Goal: Information Seeking & Learning: Check status

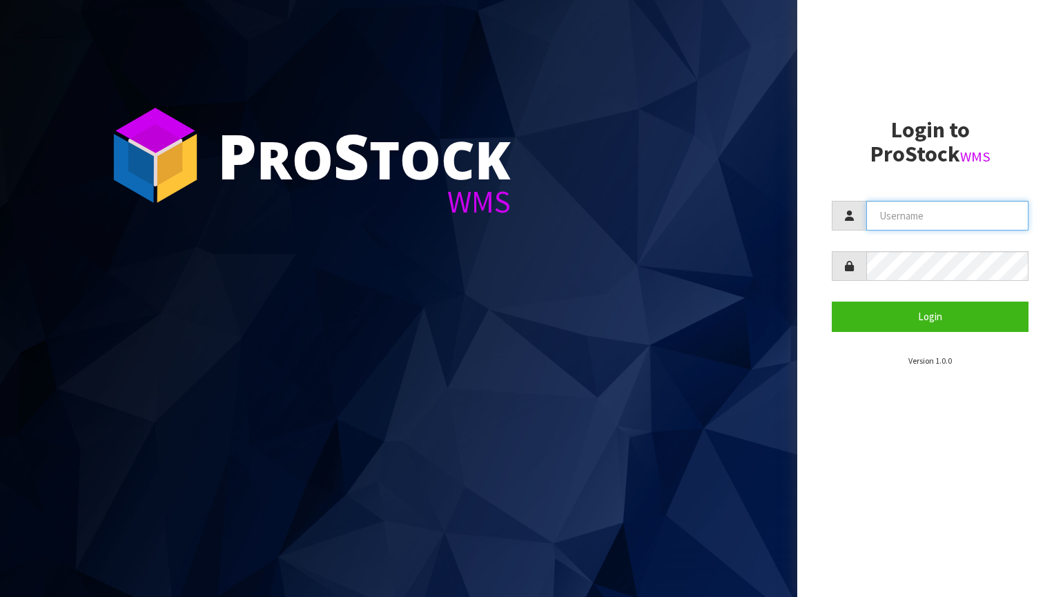
type input "[PERSON_NAME][EMAIL_ADDRESS][DOMAIN_NAME]"
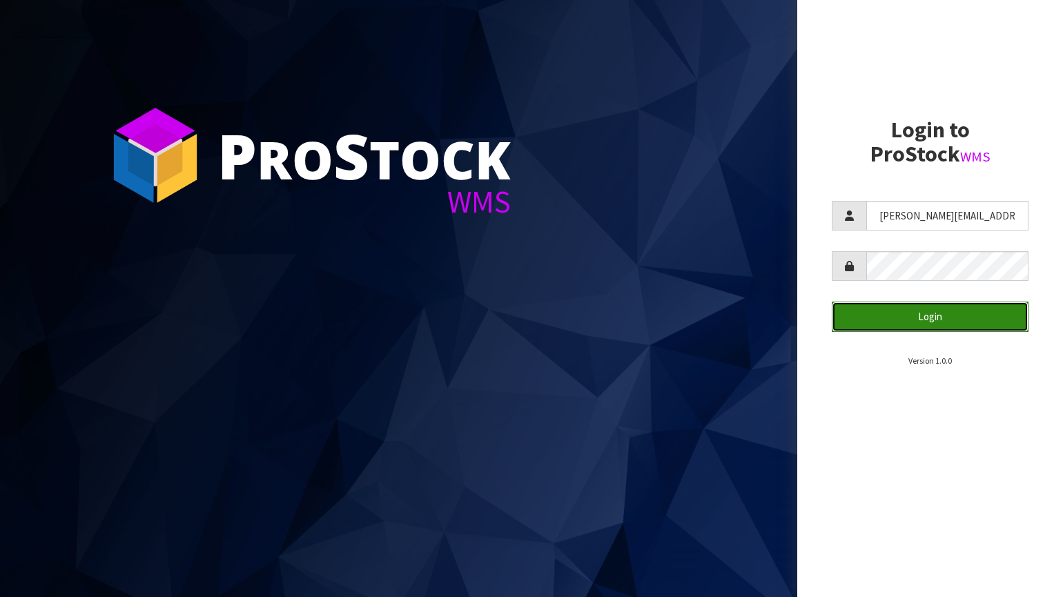
click at [892, 317] on button "Login" at bounding box center [930, 317] width 197 height 30
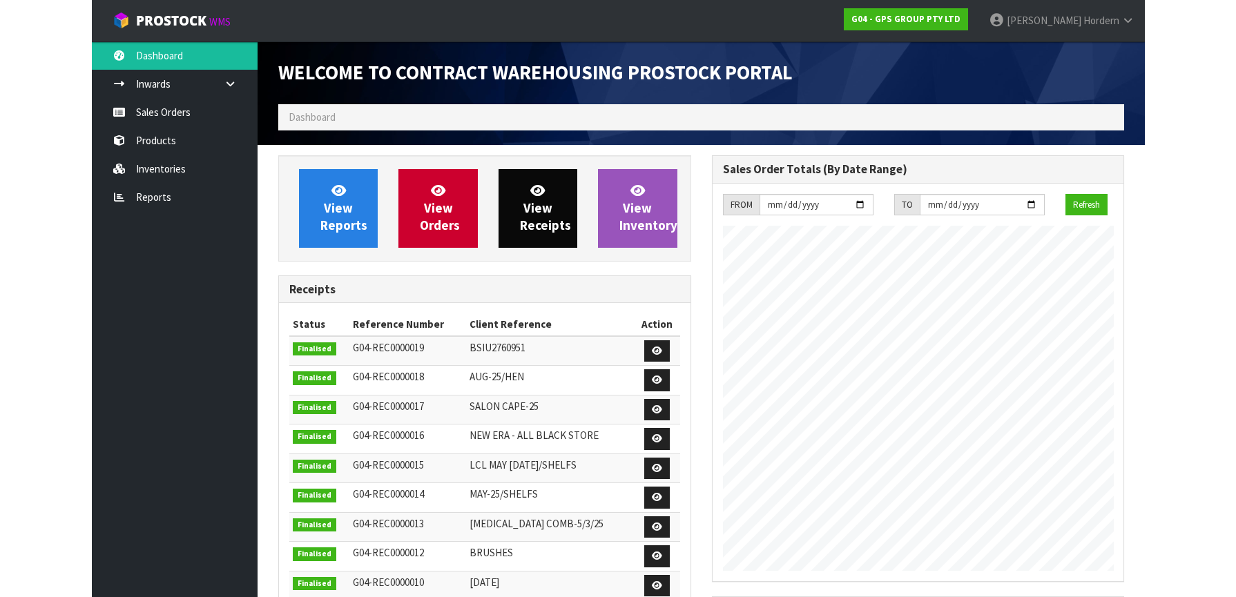
scroll to position [565, 433]
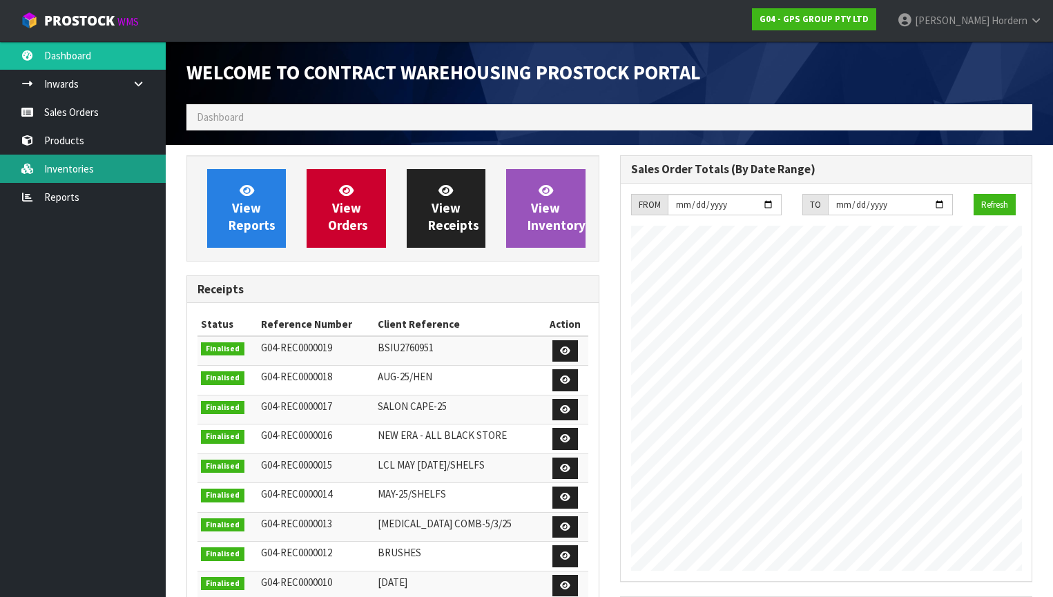
click at [61, 171] on link "Inventories" at bounding box center [83, 169] width 166 height 28
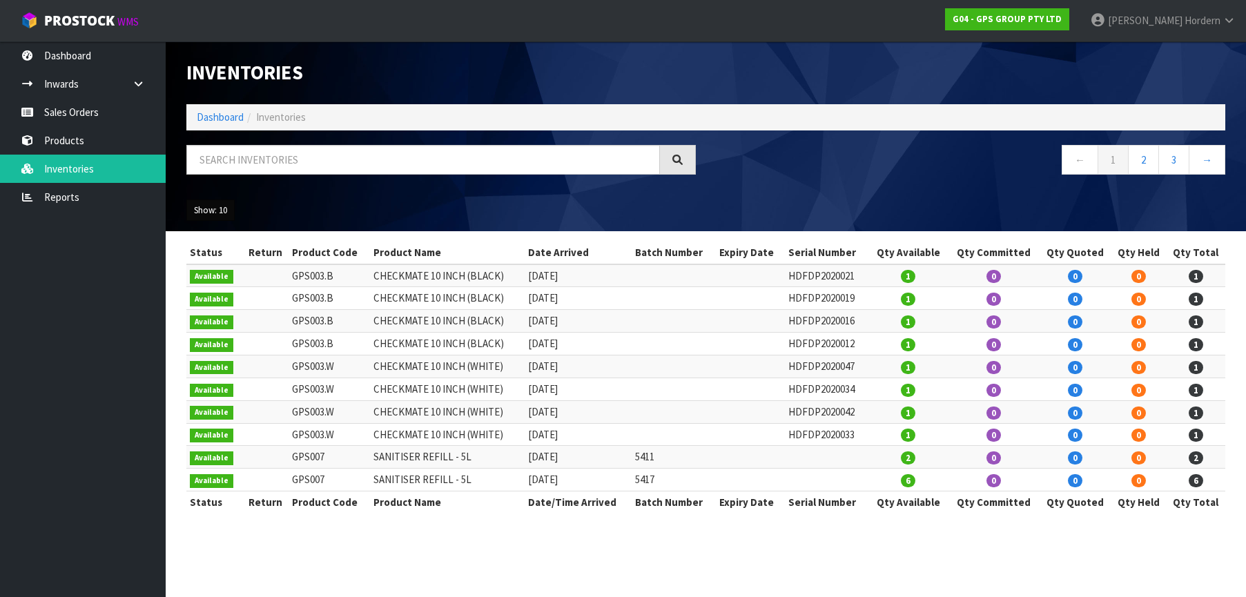
click at [215, 212] on button "Show: 10" at bounding box center [210, 211] width 48 height 22
click at [222, 297] on link "50" at bounding box center [241, 292] width 109 height 19
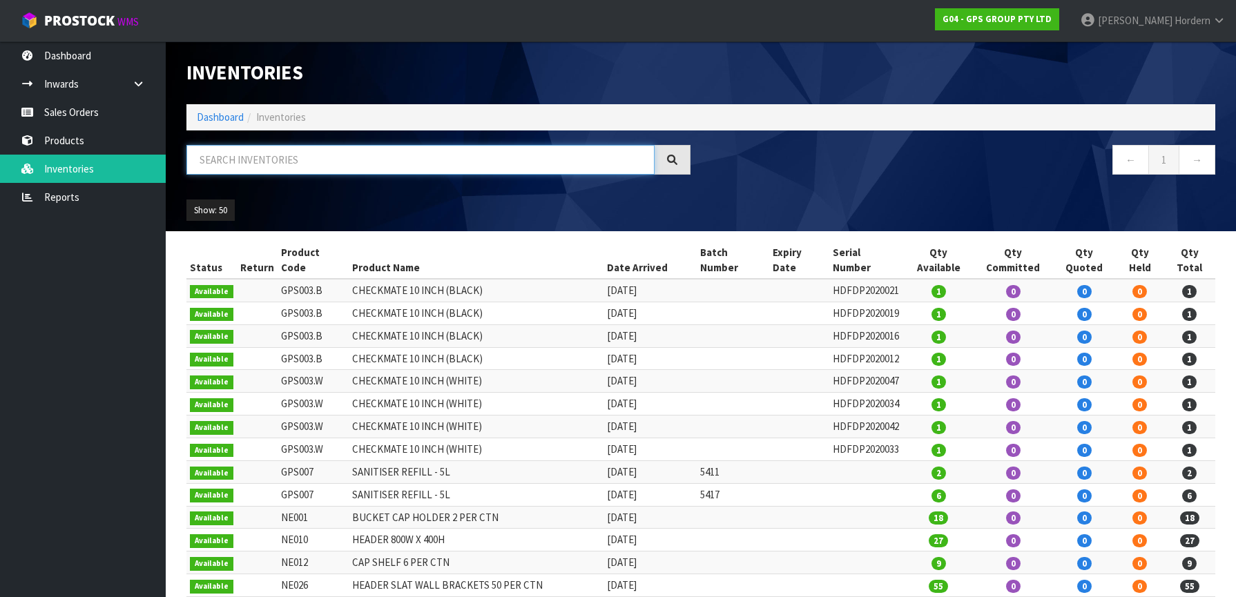
click at [367, 151] on input "text" at bounding box center [420, 160] width 468 height 30
paste input "HEN10019"
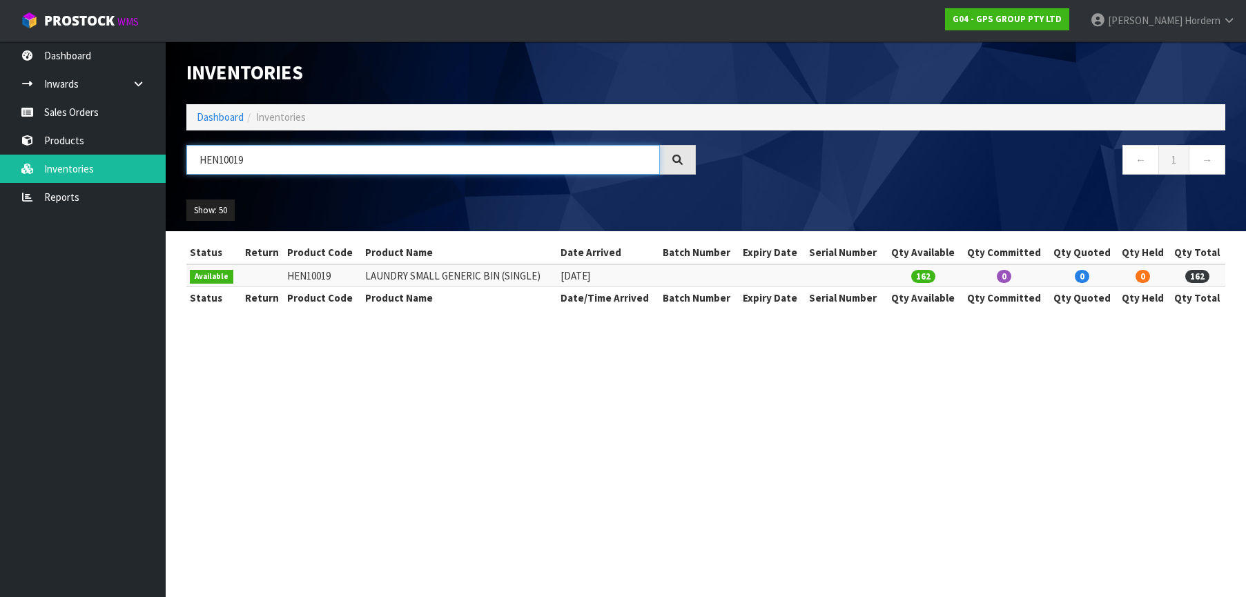
type input "HEN10019"
click at [325, 275] on td "HEN10019" at bounding box center [323, 275] width 78 height 23
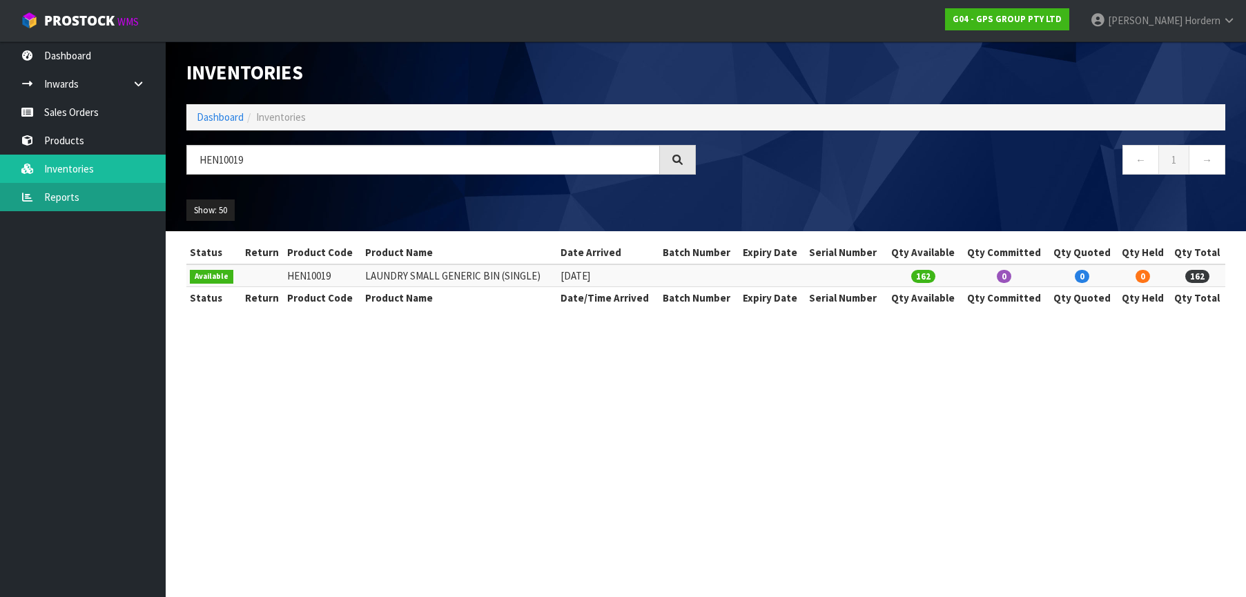
click at [68, 200] on link "Reports" at bounding box center [83, 197] width 166 height 28
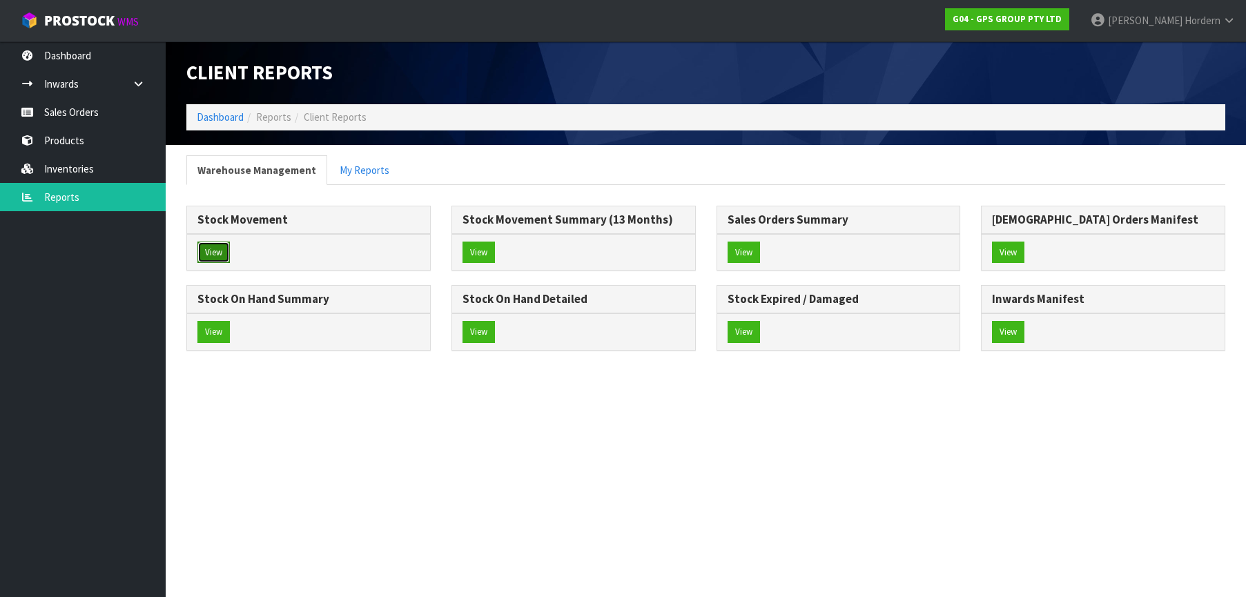
click at [212, 251] on button "View" at bounding box center [213, 253] width 32 height 22
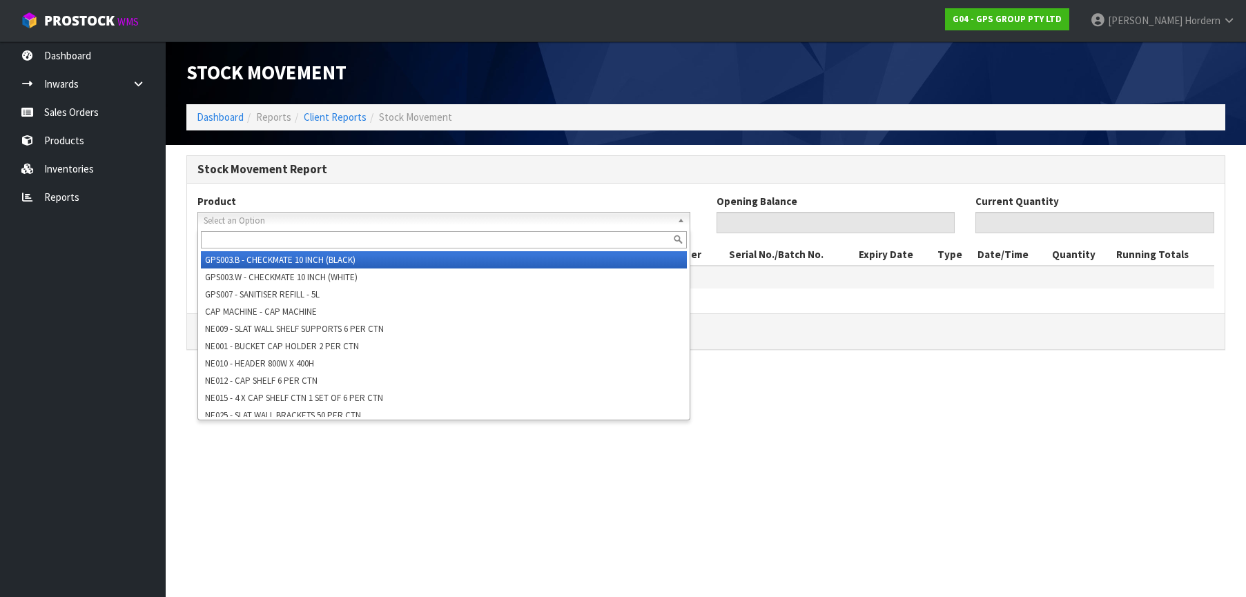
click at [333, 220] on span "Select an Option" at bounding box center [438, 221] width 468 height 17
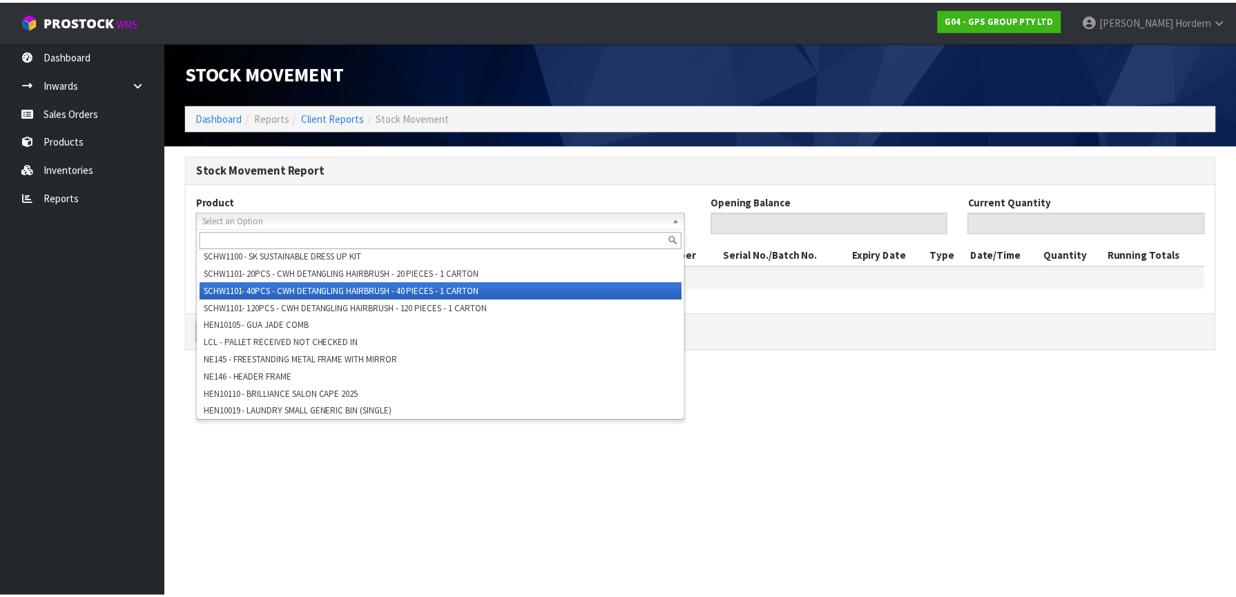
scroll to position [542, 0]
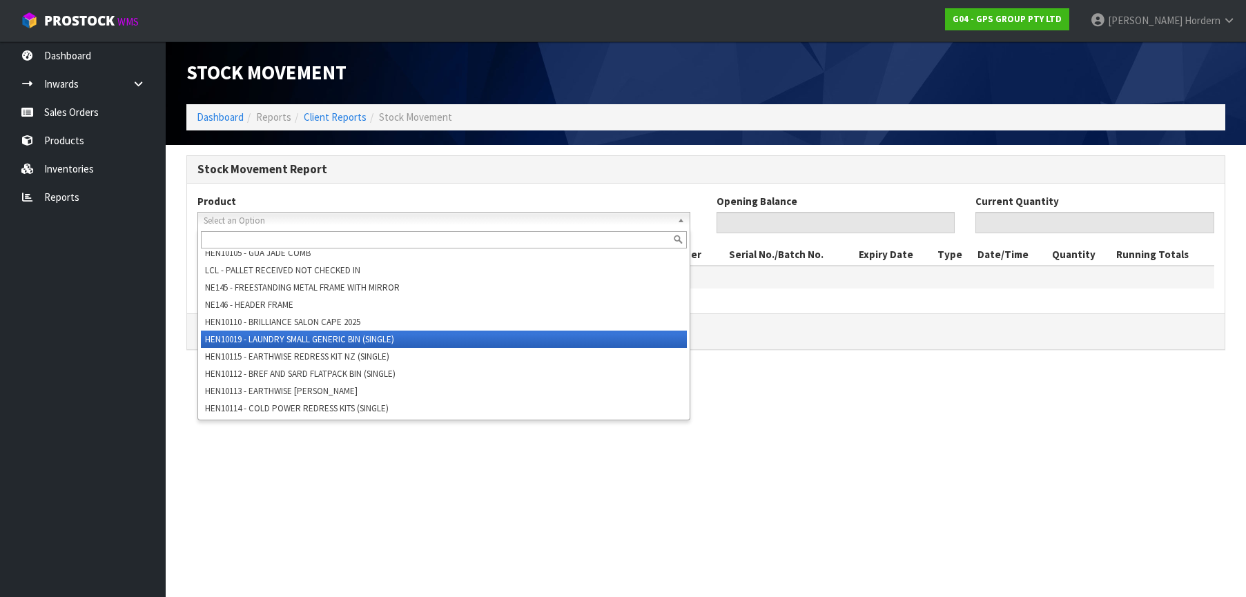
click at [431, 338] on li "HEN10019 - LAUNDRY SMALL GENERIC BIN (SINGLE)" at bounding box center [444, 339] width 486 height 17
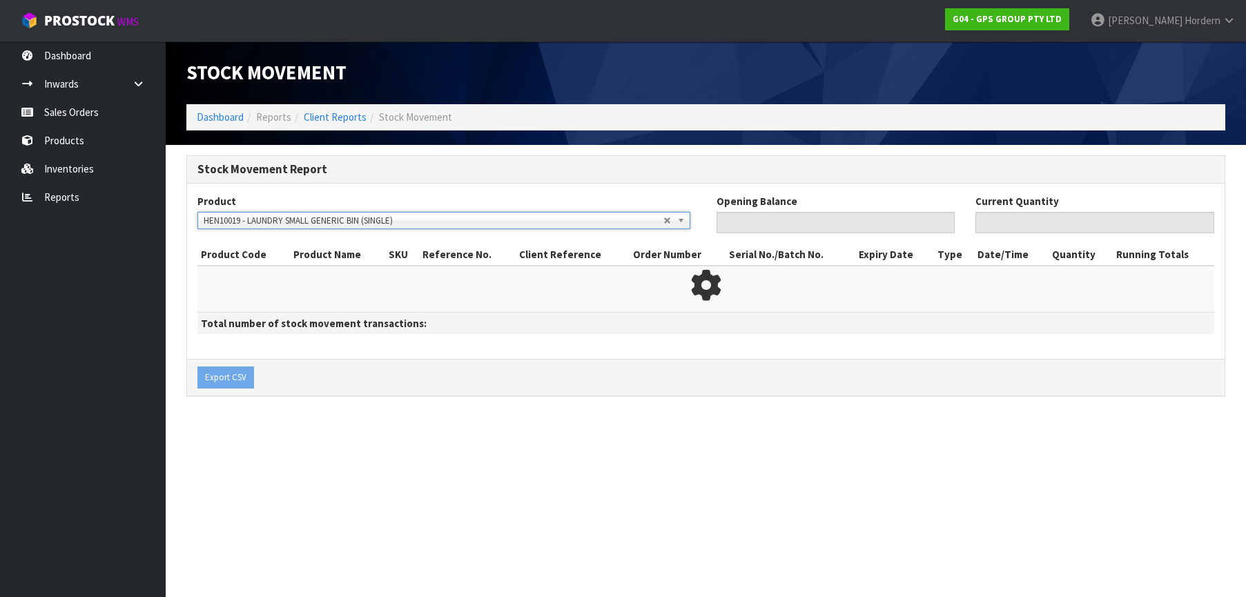
type input "0"
type input "162"
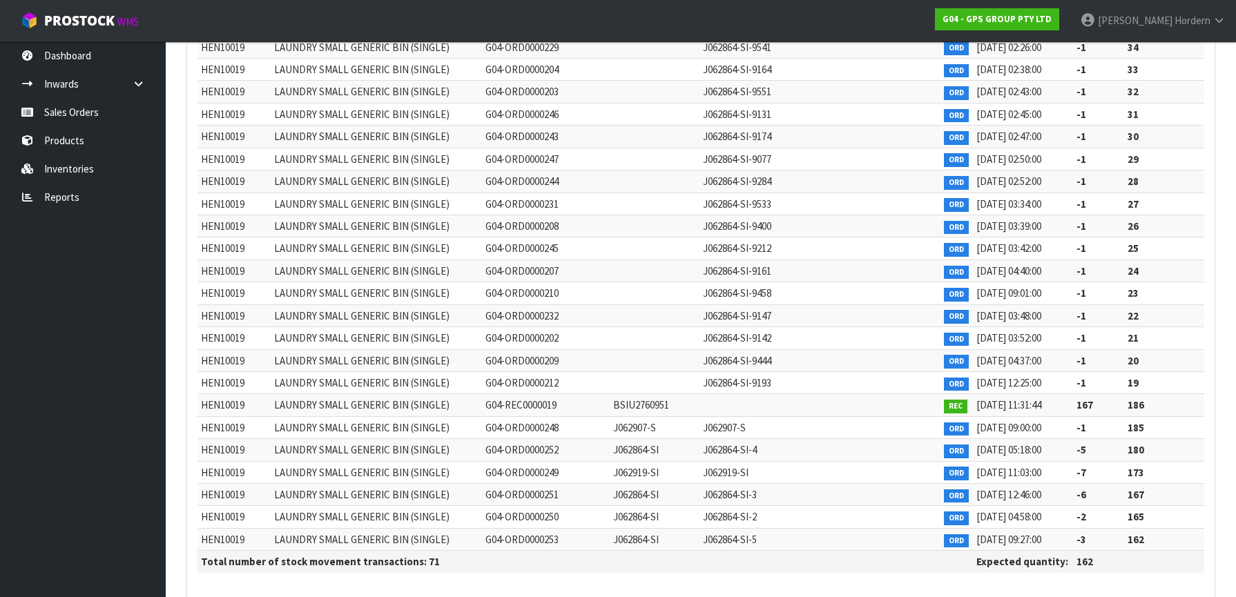
scroll to position [1314, 0]
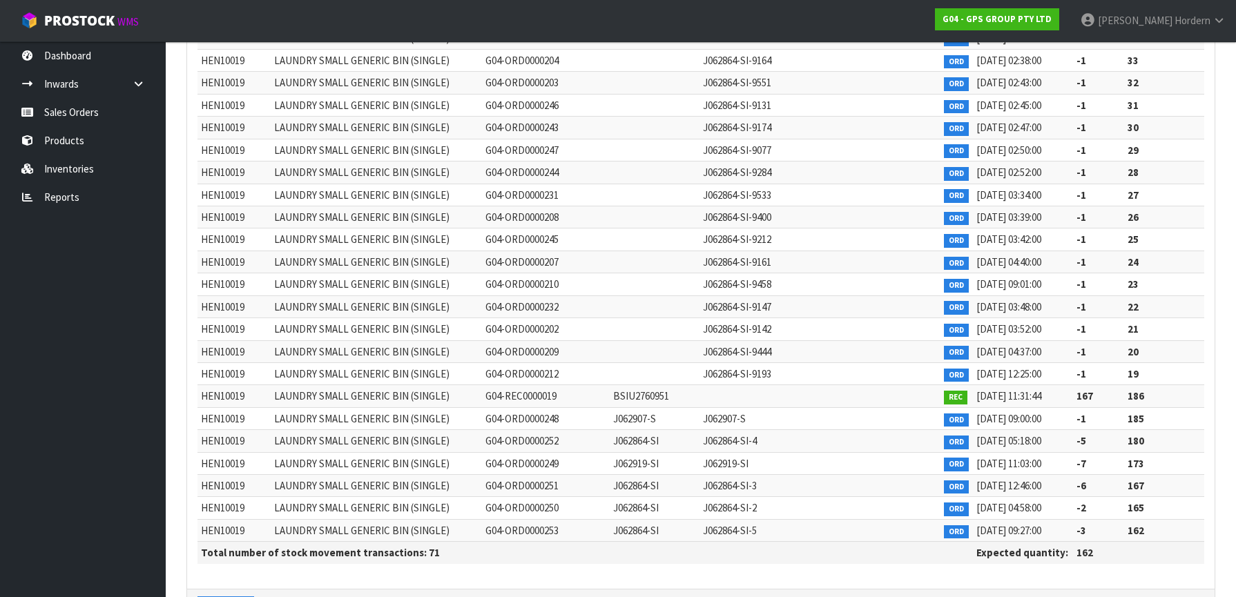
drag, startPoint x: 1147, startPoint y: 392, endPoint x: 1051, endPoint y: 395, distance: 96.0
click at [1051, 395] on tr "HEN10019 LAUNDRY SMALL GENERIC BIN (SINGLE) G04-REC0000019 BSIU2760951 REC [DAT…" at bounding box center [700, 396] width 1007 height 22
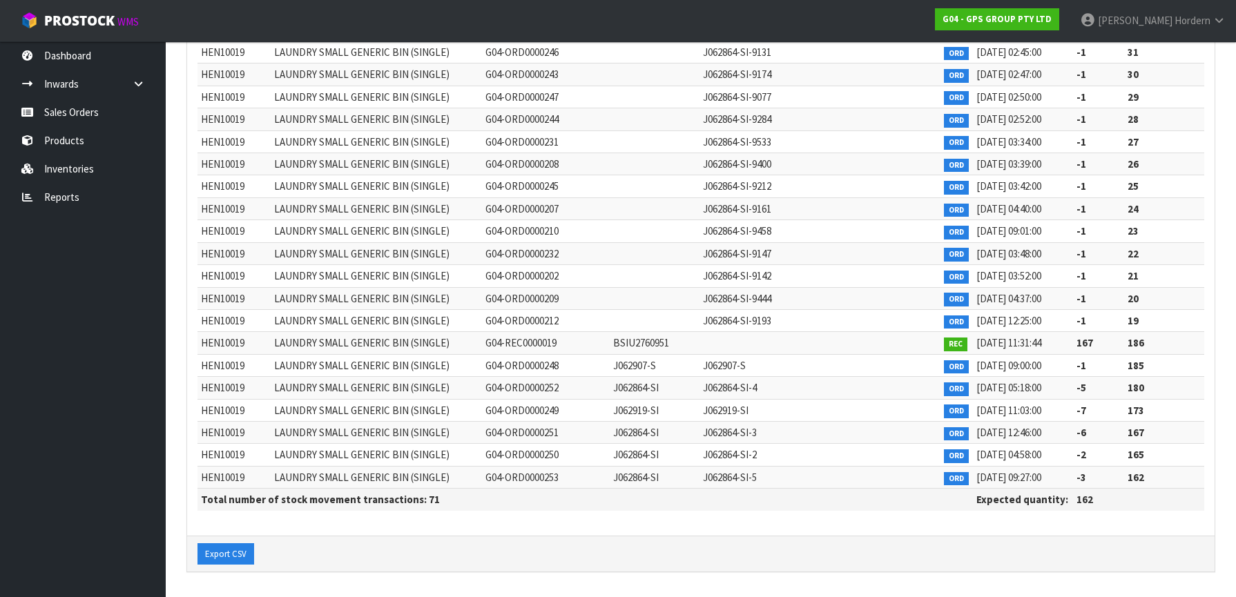
click at [1063, 345] on td "186" at bounding box center [1164, 343] width 80 height 22
drag, startPoint x: 1092, startPoint y: 503, endPoint x: 1061, endPoint y: 503, distance: 30.4
click at [1061, 503] on tr "Total number of stock movement transactions: 71 Expected quantity: 162" at bounding box center [700, 500] width 1007 height 22
click at [227, 556] on button "Export CSV" at bounding box center [225, 554] width 57 height 22
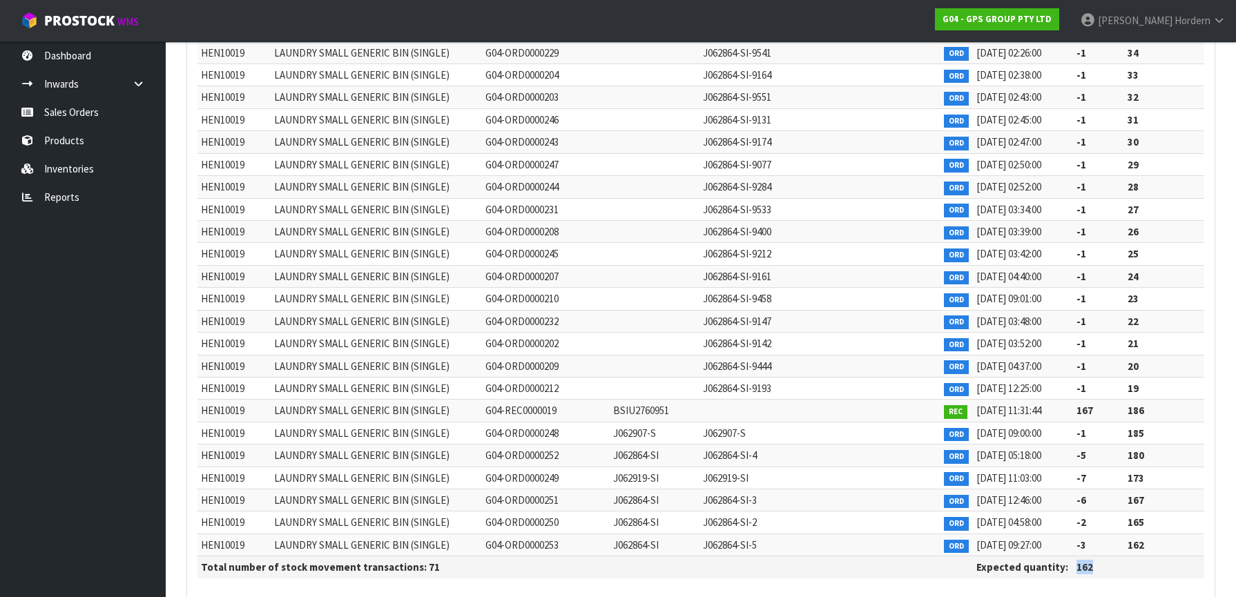
scroll to position [1308, 0]
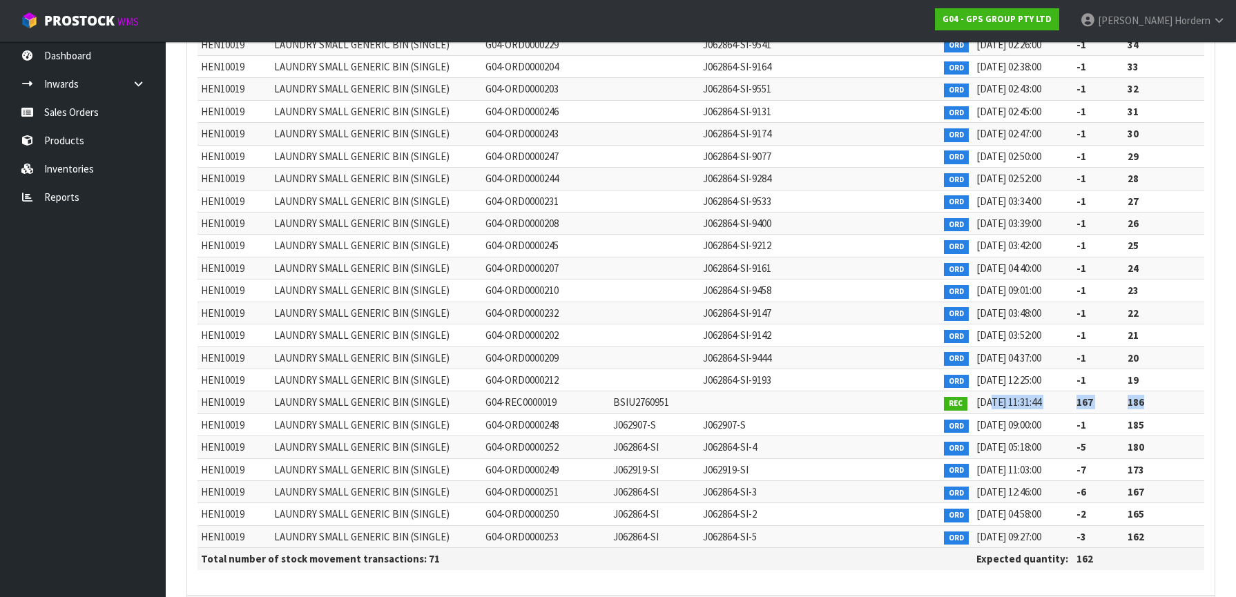
drag, startPoint x: 1145, startPoint y: 402, endPoint x: 987, endPoint y: 401, distance: 157.4
click at [987, 401] on tr "HEN10019 LAUNDRY SMALL GENERIC BIN (SINGLE) G04-REC0000019 BSIU2760951 REC [DAT…" at bounding box center [700, 402] width 1007 height 22
click at [1063, 400] on td "167" at bounding box center [1098, 402] width 51 height 22
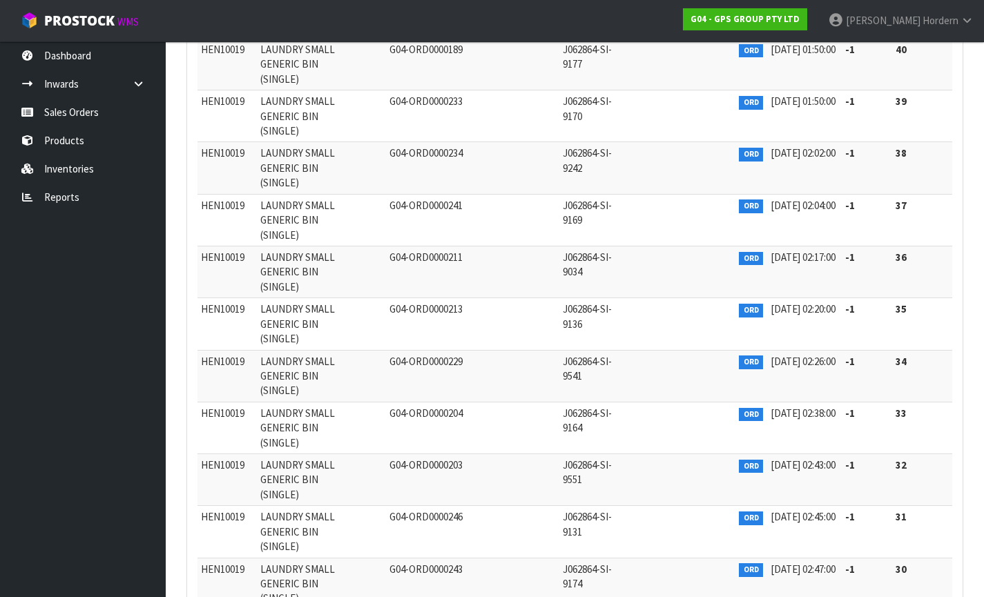
scroll to position [2447, 0]
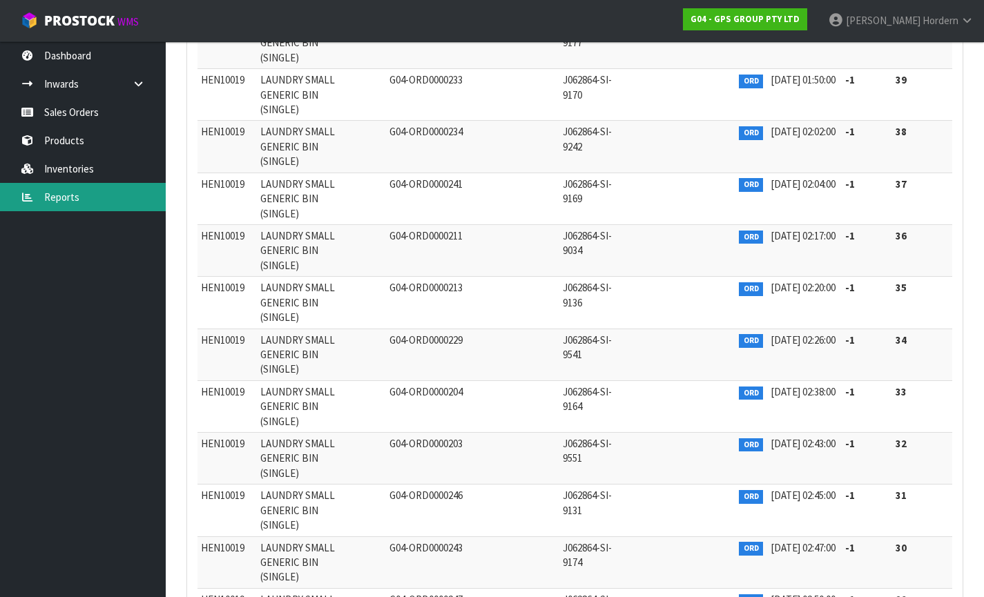
click at [68, 196] on link "Reports" at bounding box center [83, 197] width 166 height 28
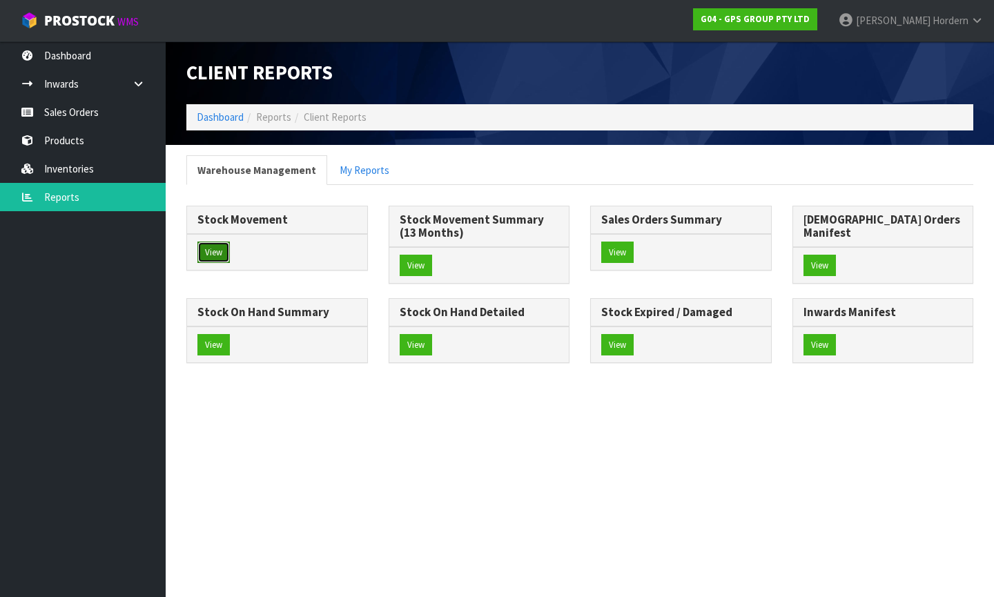
click at [226, 252] on button "View" at bounding box center [213, 253] width 32 height 22
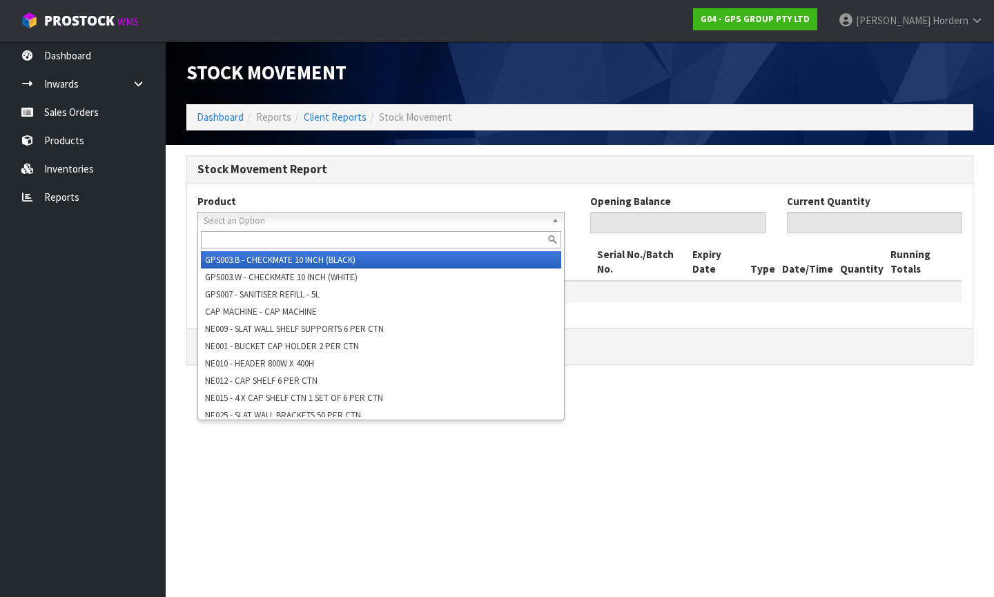
click at [430, 213] on span "Select an Option" at bounding box center [375, 221] width 342 height 17
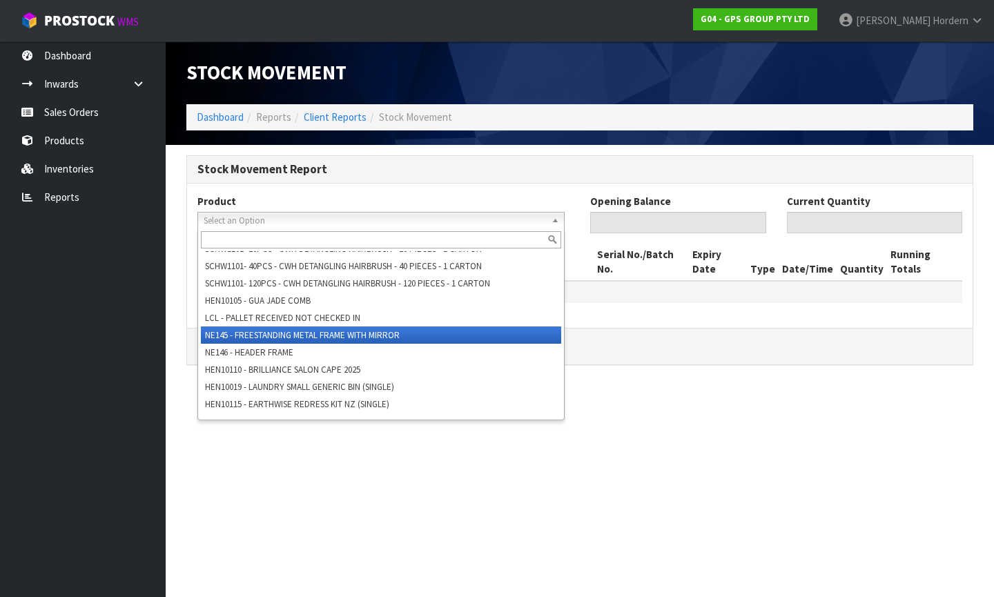
scroll to position [542, 0]
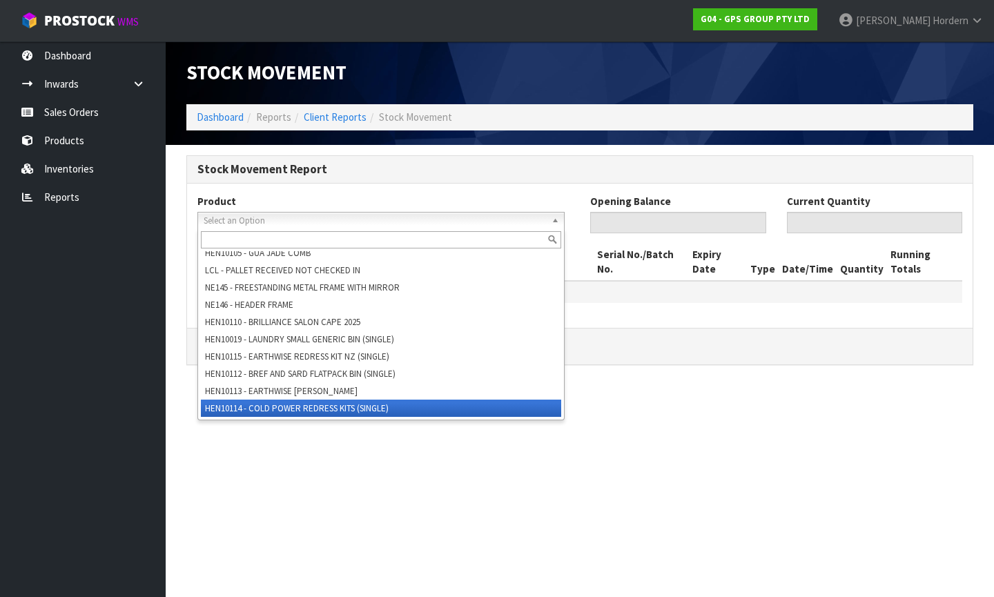
click at [393, 409] on li "HEN10114 - COLD POWER REDRESS KITS (SINGLE)" at bounding box center [381, 408] width 360 height 17
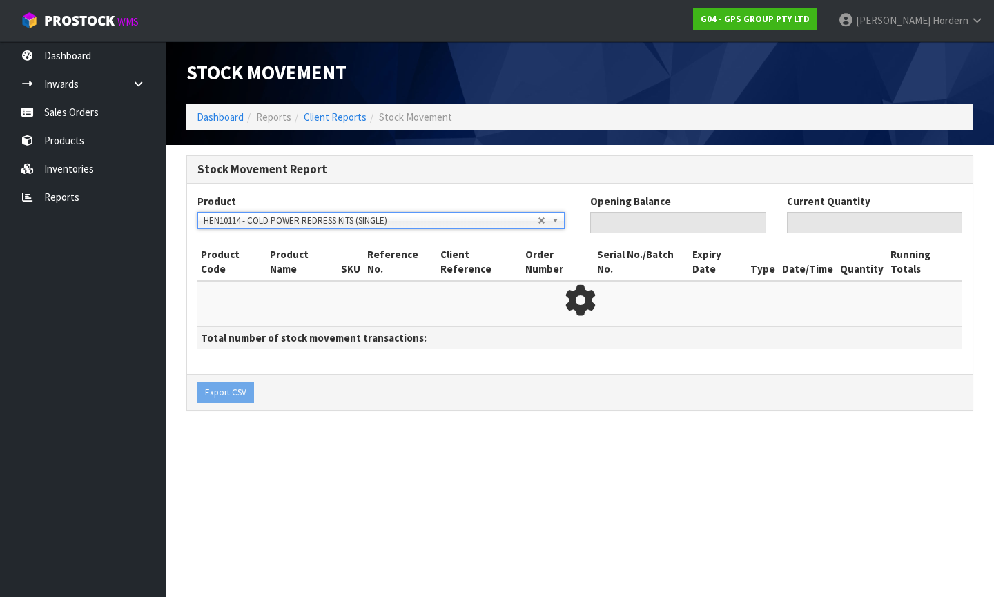
type input "0"
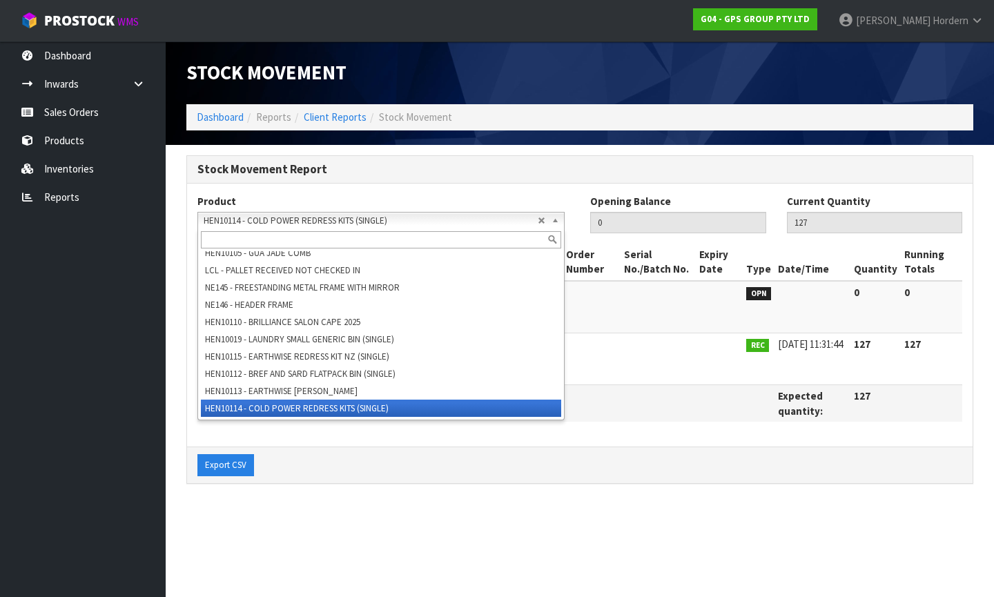
click at [295, 215] on span "HEN10114 - COLD POWER REDRESS KITS (SINGLE)" at bounding box center [371, 221] width 334 height 17
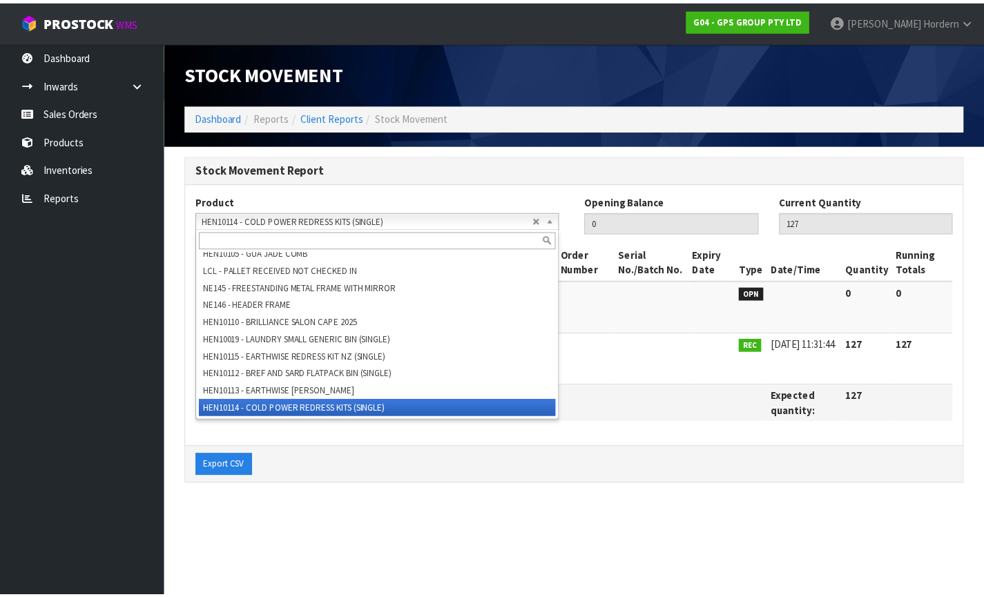
scroll to position [535, 0]
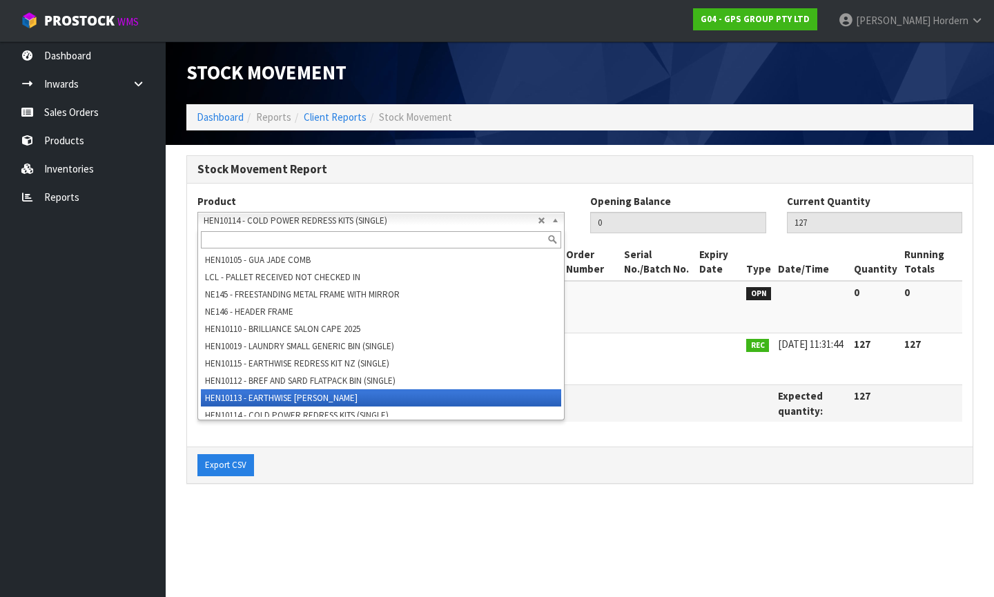
click at [384, 394] on li "HEN10113 - EARTHWISE [PERSON_NAME]" at bounding box center [381, 397] width 360 height 17
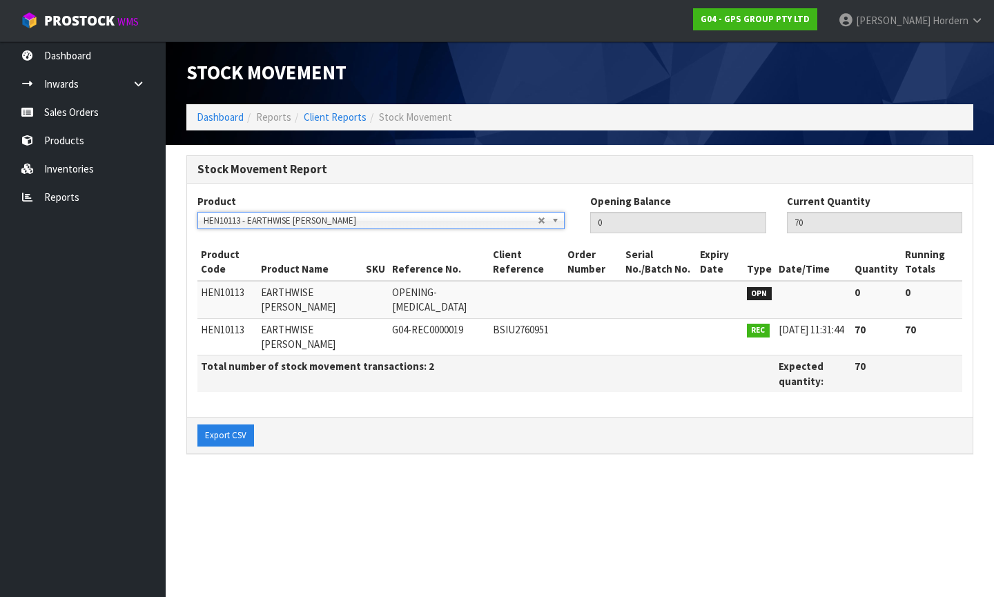
click at [425, 219] on span "HEN10113 - EARTHWISE [PERSON_NAME]" at bounding box center [371, 221] width 334 height 17
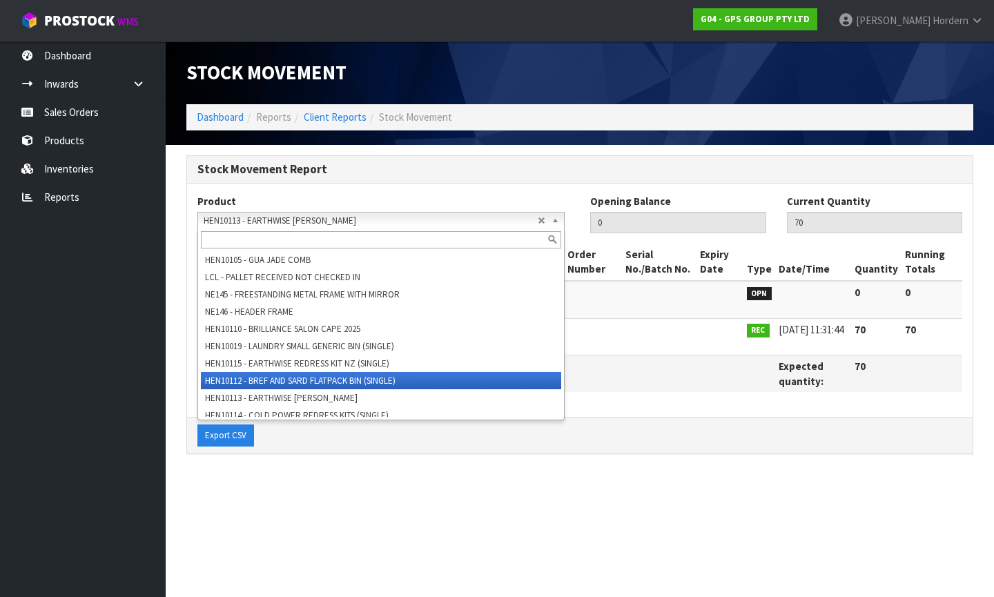
click at [409, 378] on li "HEN10112 - BREF AND SARD FLATPACK BIN (SINGLE)" at bounding box center [381, 380] width 360 height 17
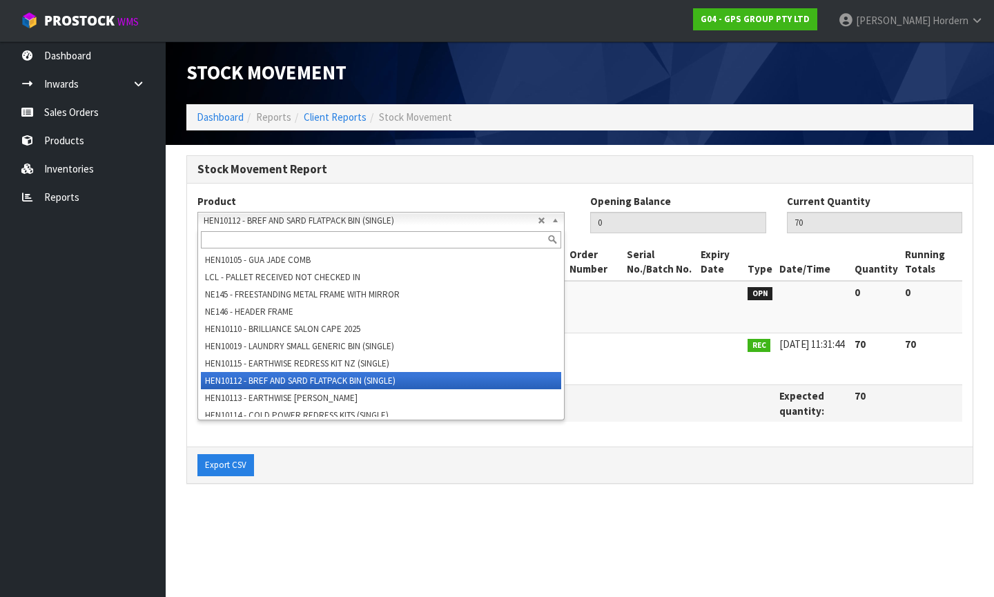
click at [323, 220] on span "HEN10112 - BREF AND SARD FLATPACK BIN (SINGLE)" at bounding box center [371, 221] width 334 height 17
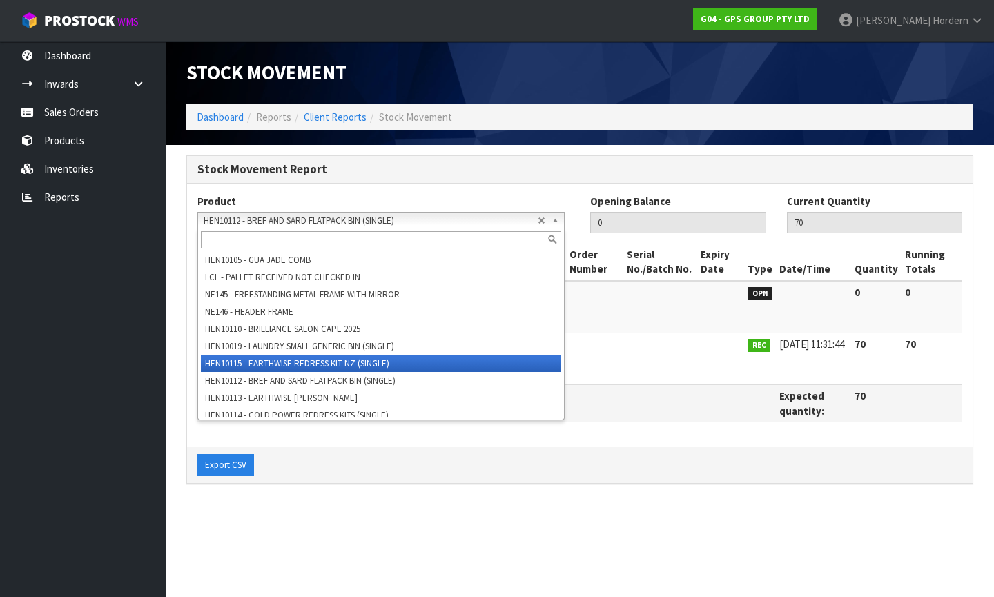
click at [395, 362] on li "HEN10115 - EARTHWISE REDRESS KIT NZ (SINGLE)" at bounding box center [381, 363] width 360 height 17
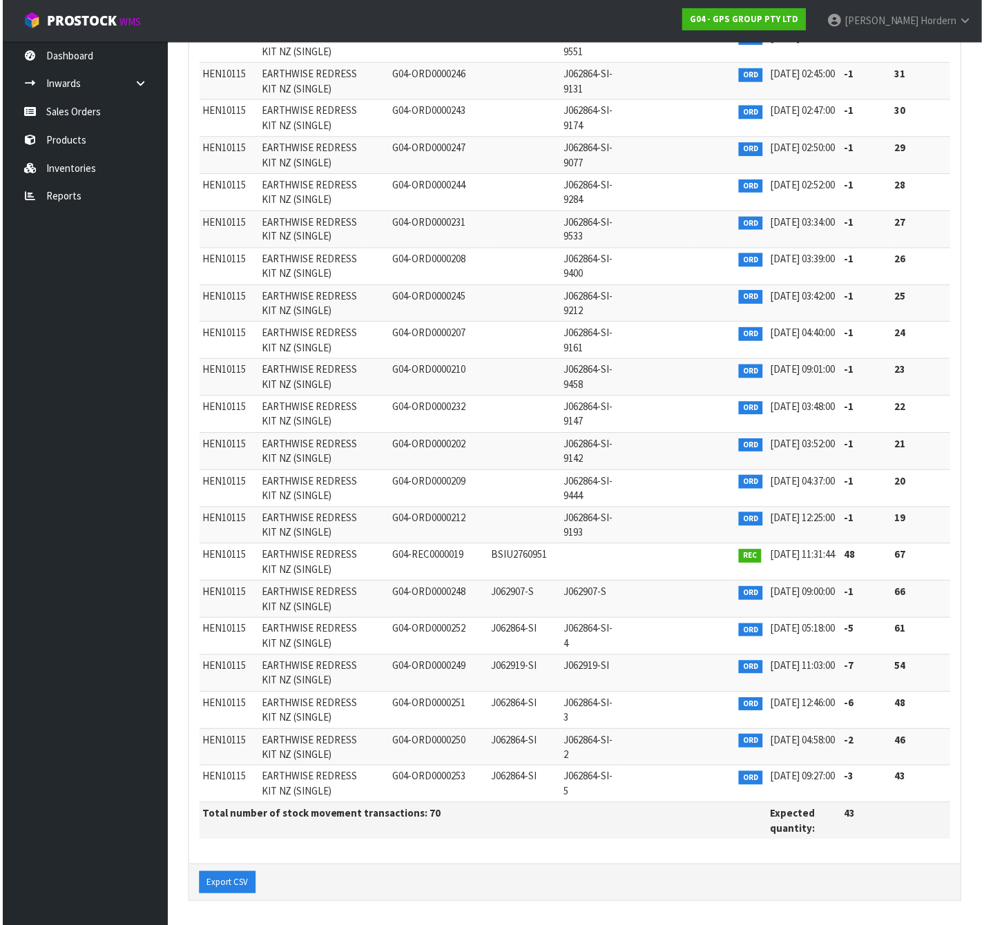
scroll to position [2093, 0]
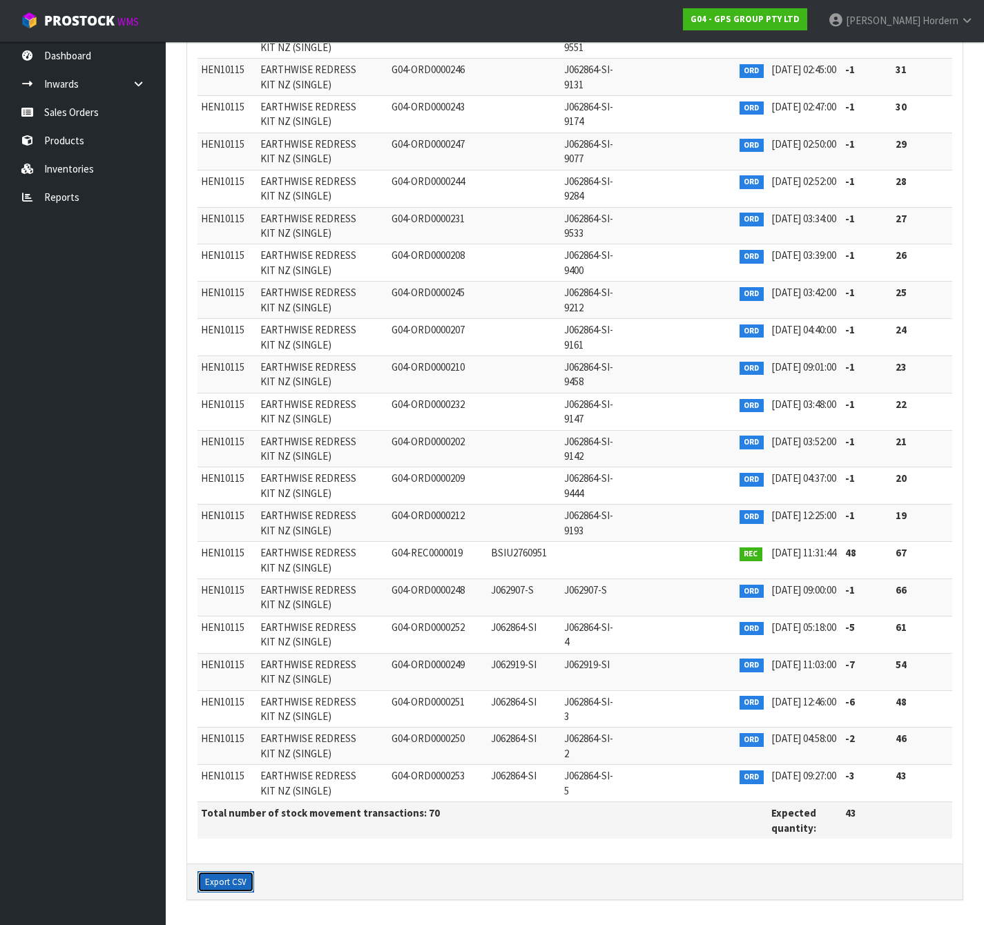
click at [233, 597] on button "Export CSV" at bounding box center [225, 882] width 57 height 22
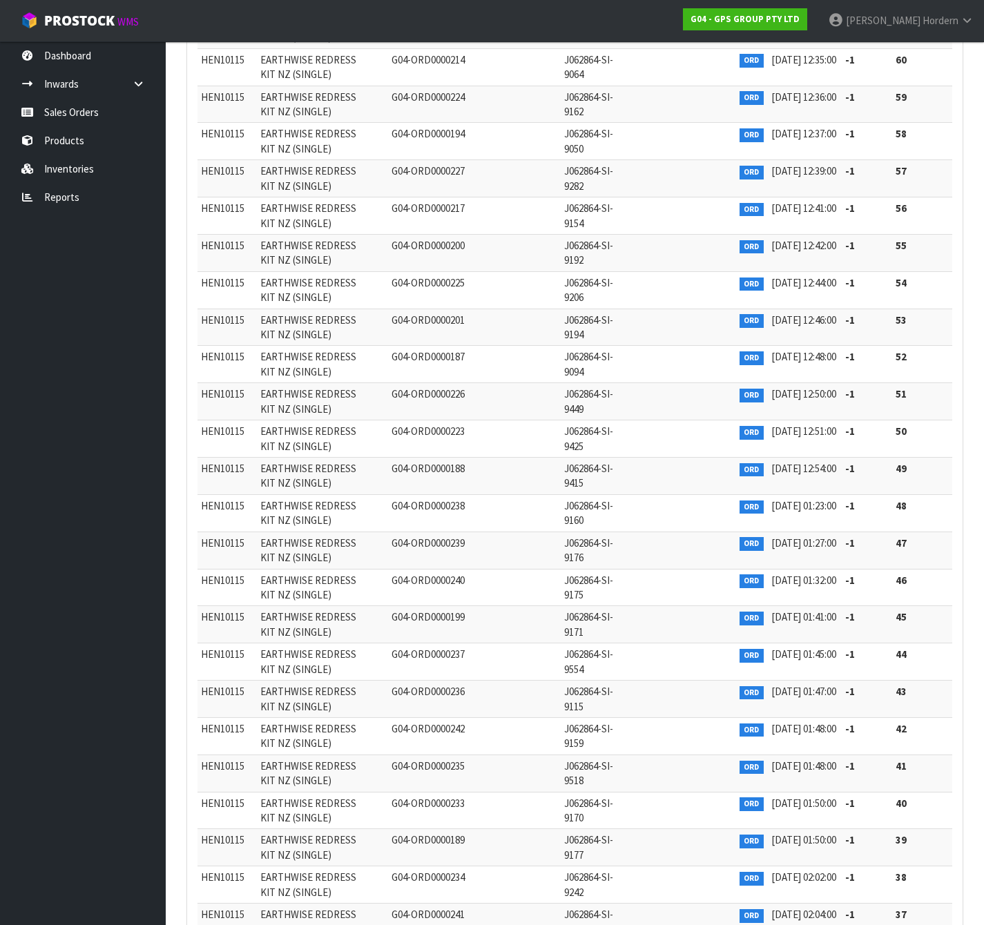
scroll to position [0, 0]
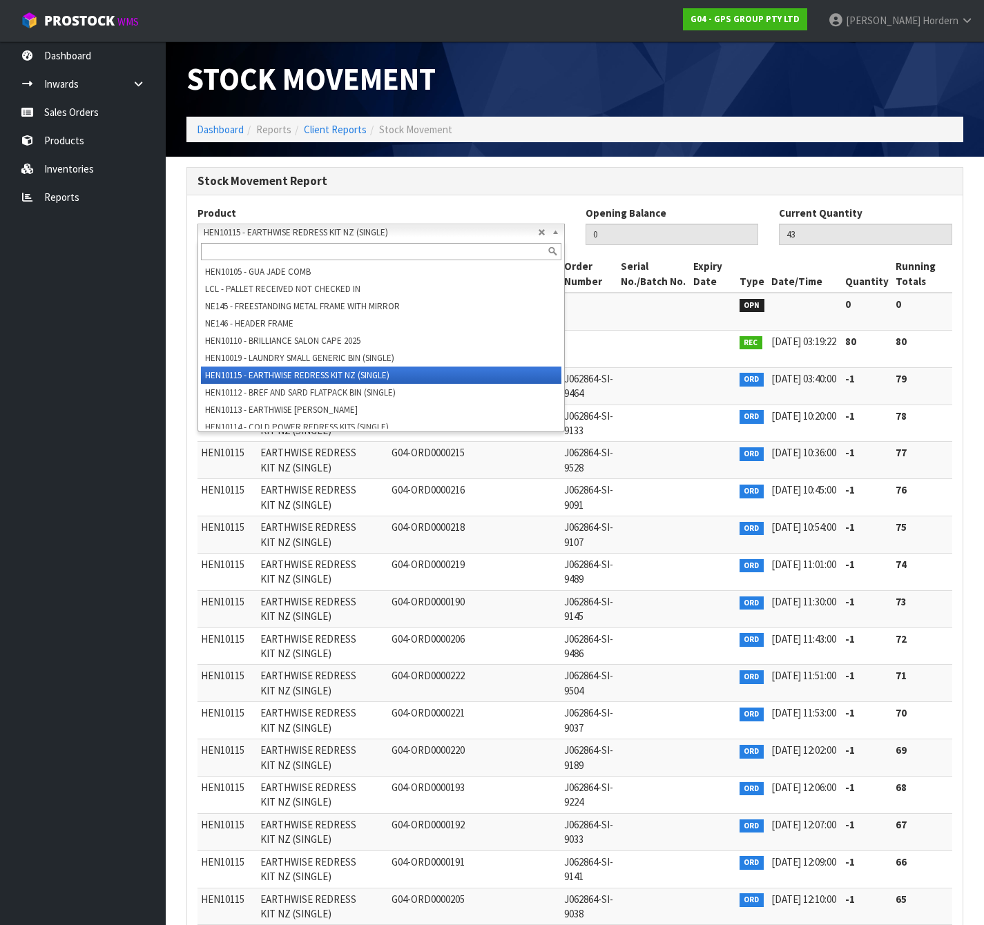
click at [362, 229] on span "HEN10115 - EARTHWISE REDRESS KIT NZ (SINGLE)" at bounding box center [371, 232] width 334 height 17
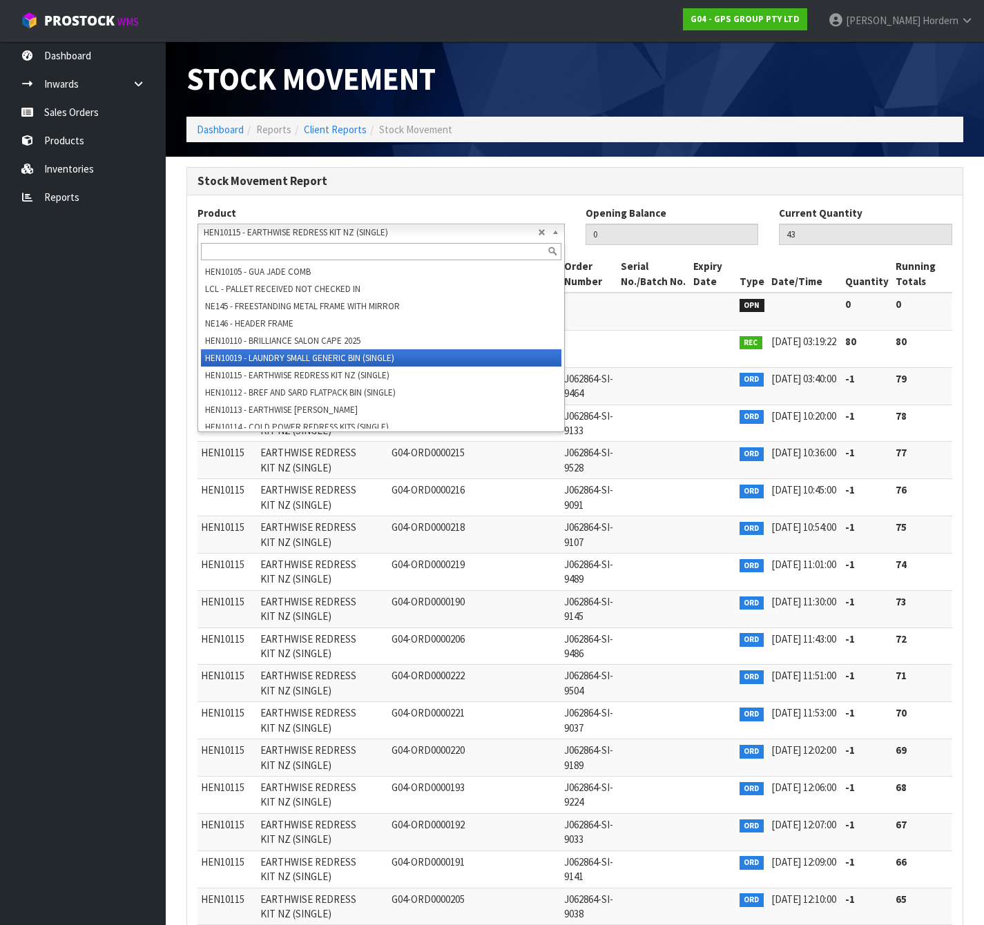
click at [365, 356] on li "HEN10019 - LAUNDRY SMALL GENERIC BIN (SINGLE)" at bounding box center [381, 357] width 360 height 17
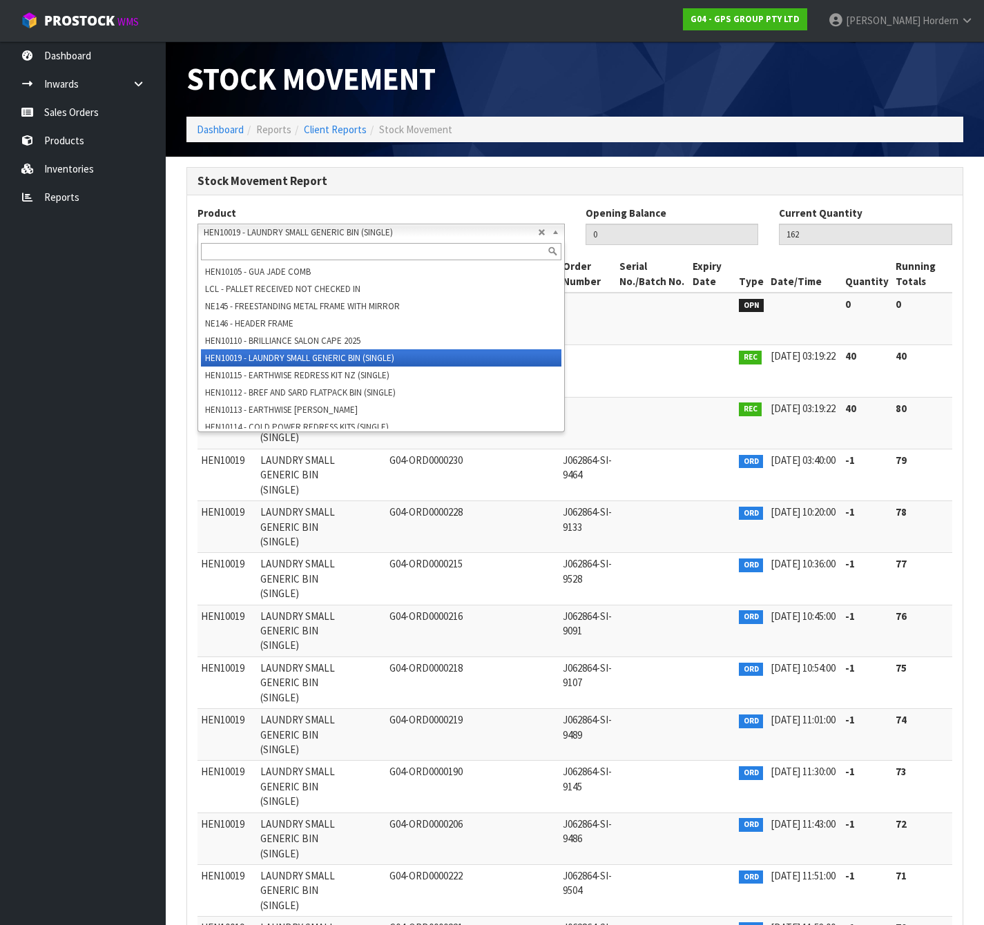
click at [336, 229] on span "HEN10019 - LAUNDRY SMALL GENERIC BIN (SINGLE)" at bounding box center [371, 232] width 334 height 17
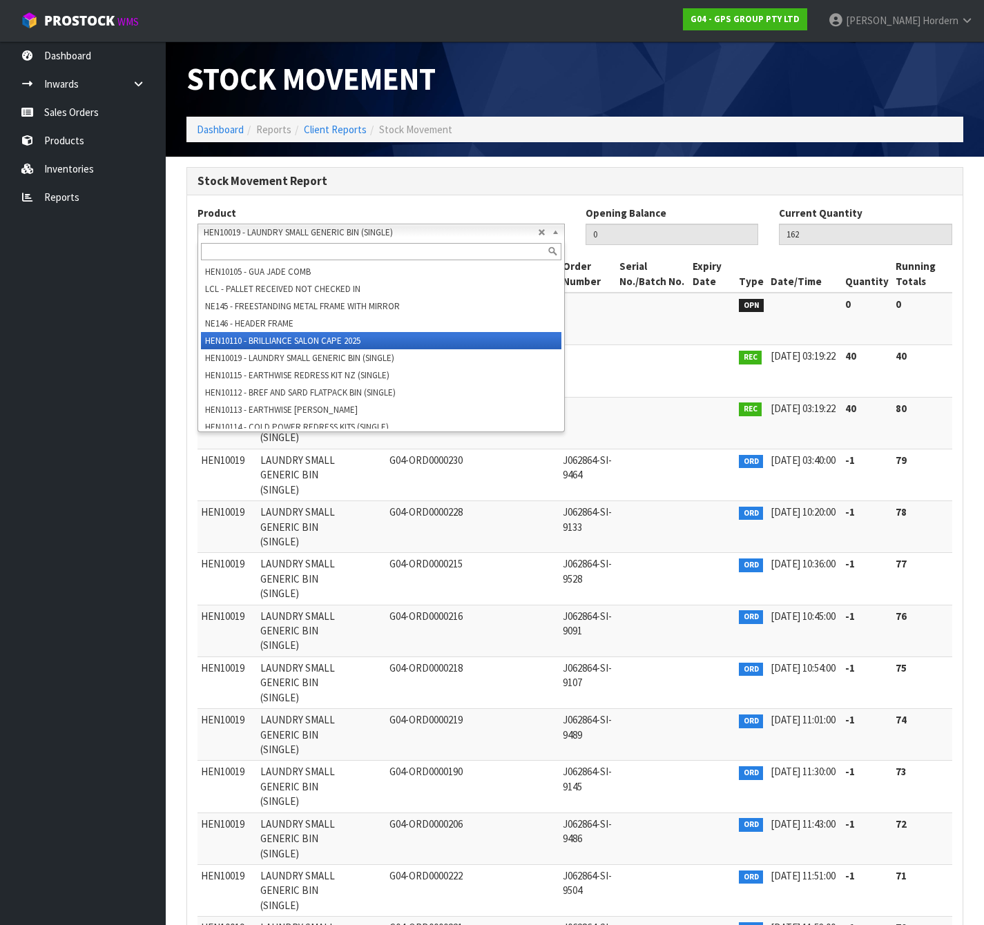
click at [380, 336] on li "HEN10110 - BRILLIANCE SALON CAPE 2025" at bounding box center [381, 340] width 360 height 17
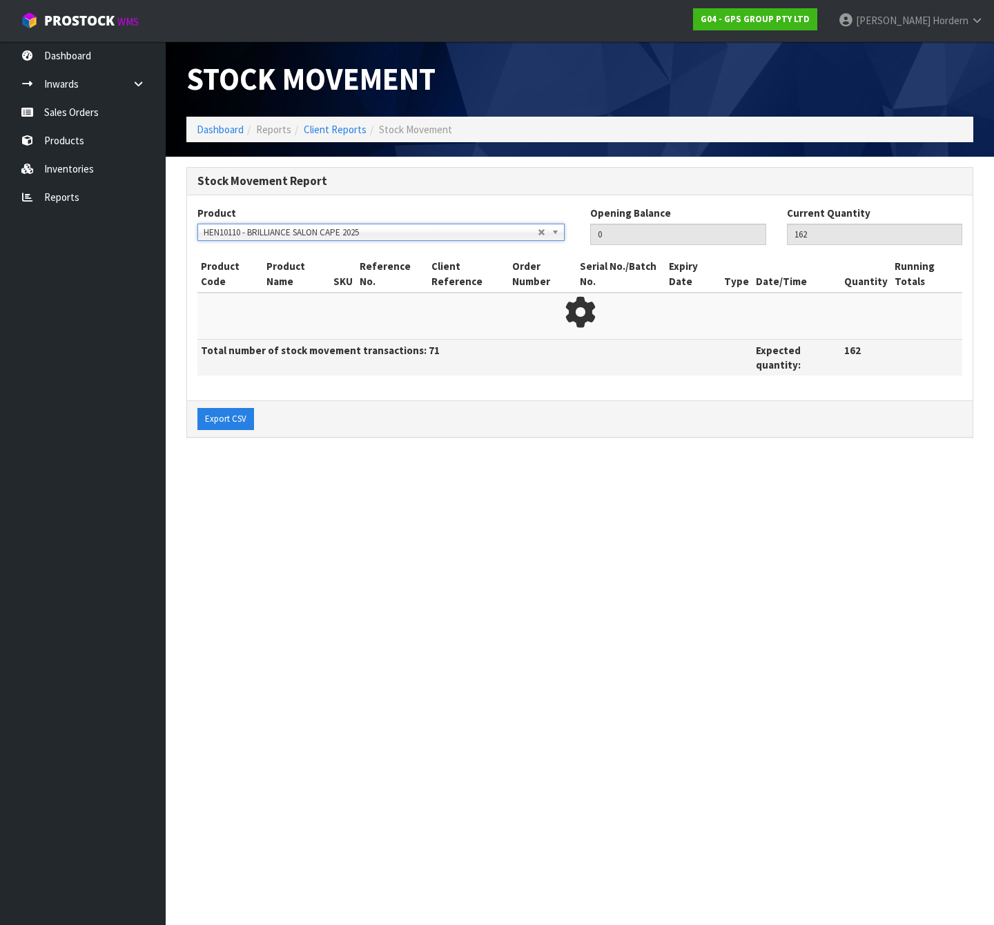
type input "3219"
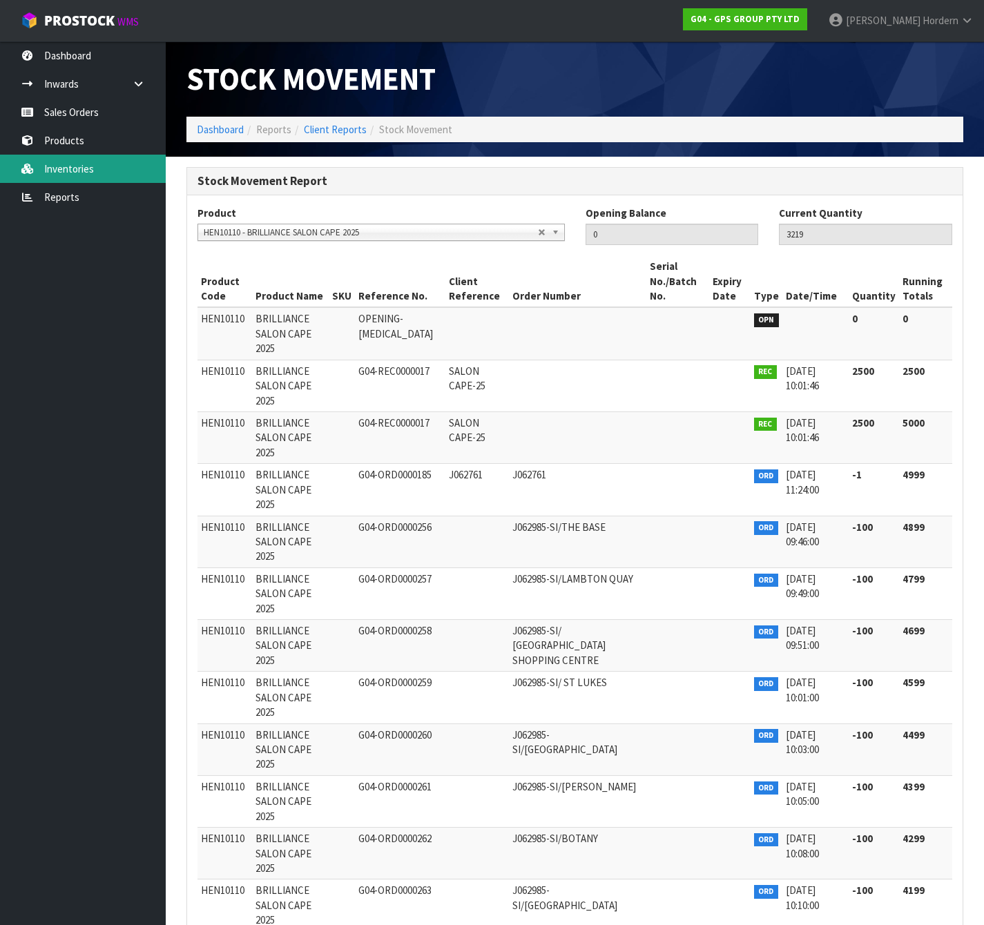
click at [81, 167] on link "Inventories" at bounding box center [83, 169] width 166 height 28
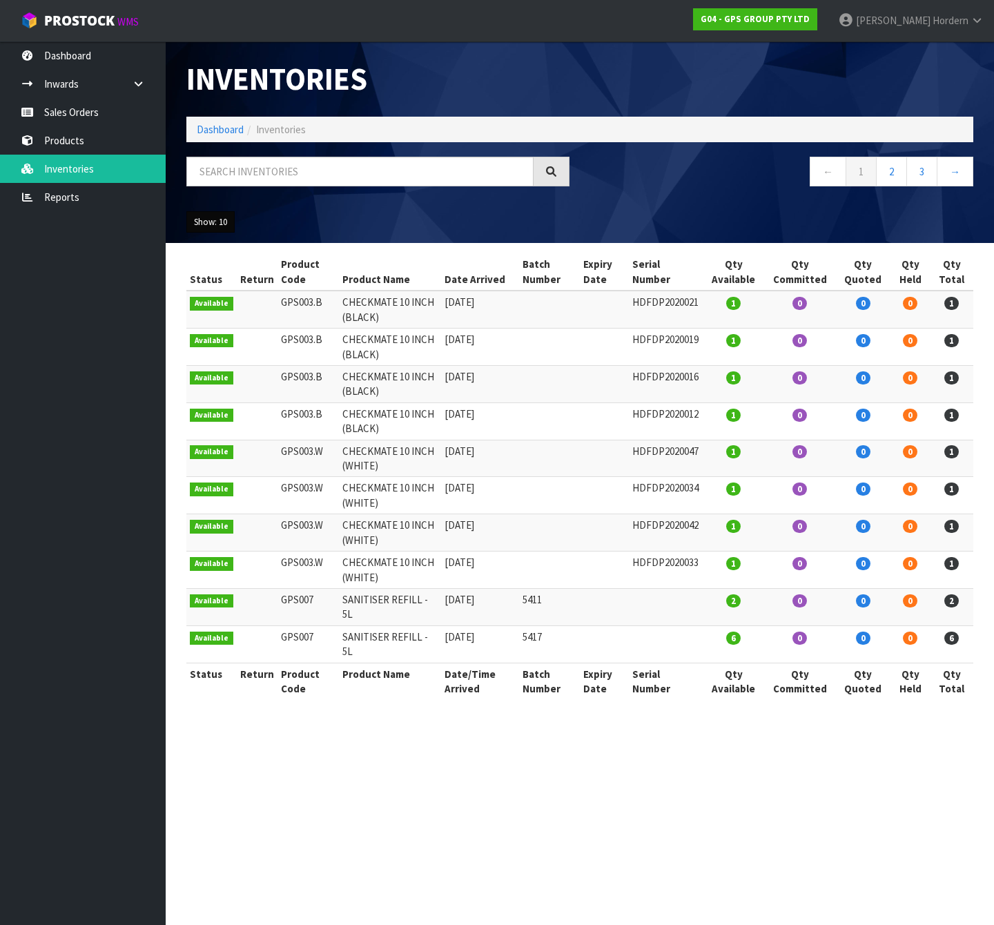
click at [221, 226] on button "Show: 10" at bounding box center [210, 222] width 48 height 22
click at [241, 300] on link "50" at bounding box center [241, 304] width 109 height 19
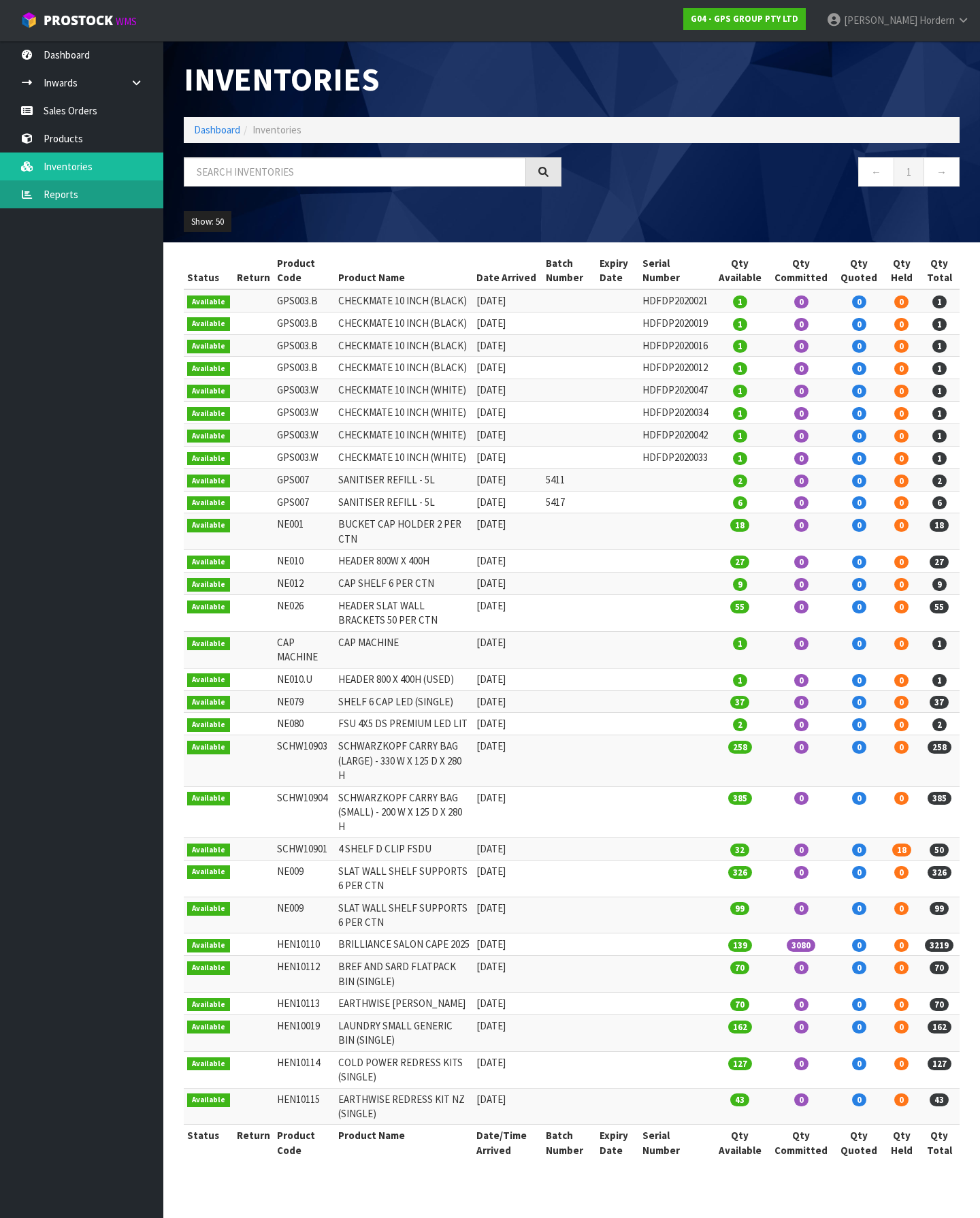
click at [62, 192] on link "Reports" at bounding box center [82, 194] width 164 height 28
click at [89, 199] on link "Reports" at bounding box center [82, 194] width 164 height 28
click at [51, 185] on link "Reports" at bounding box center [82, 194] width 164 height 28
click at [85, 163] on link "Inventories" at bounding box center [82, 167] width 164 height 28
click at [80, 193] on link "Reports" at bounding box center [82, 194] width 164 height 28
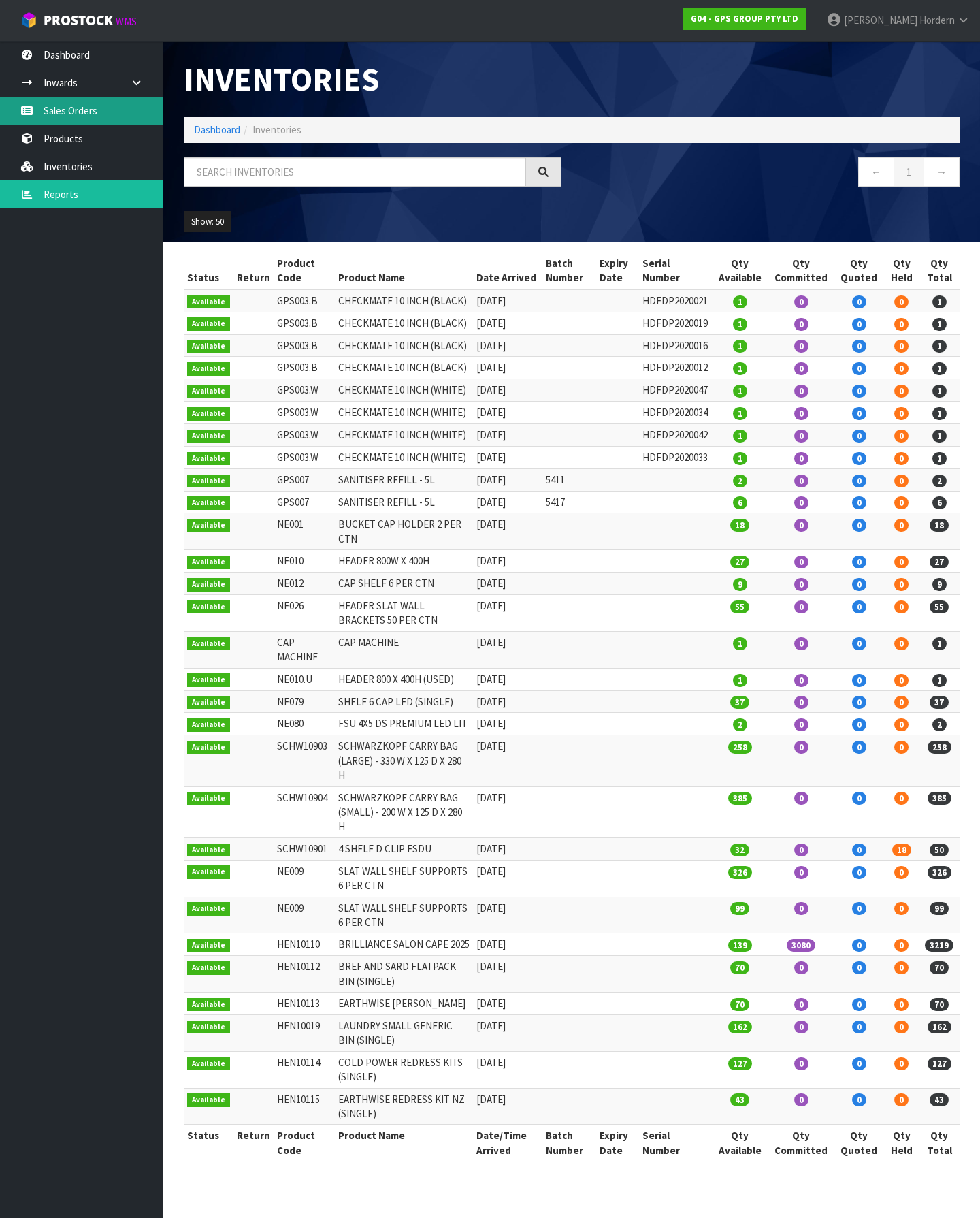
click at [75, 116] on link "Sales Orders" at bounding box center [82, 110] width 164 height 28
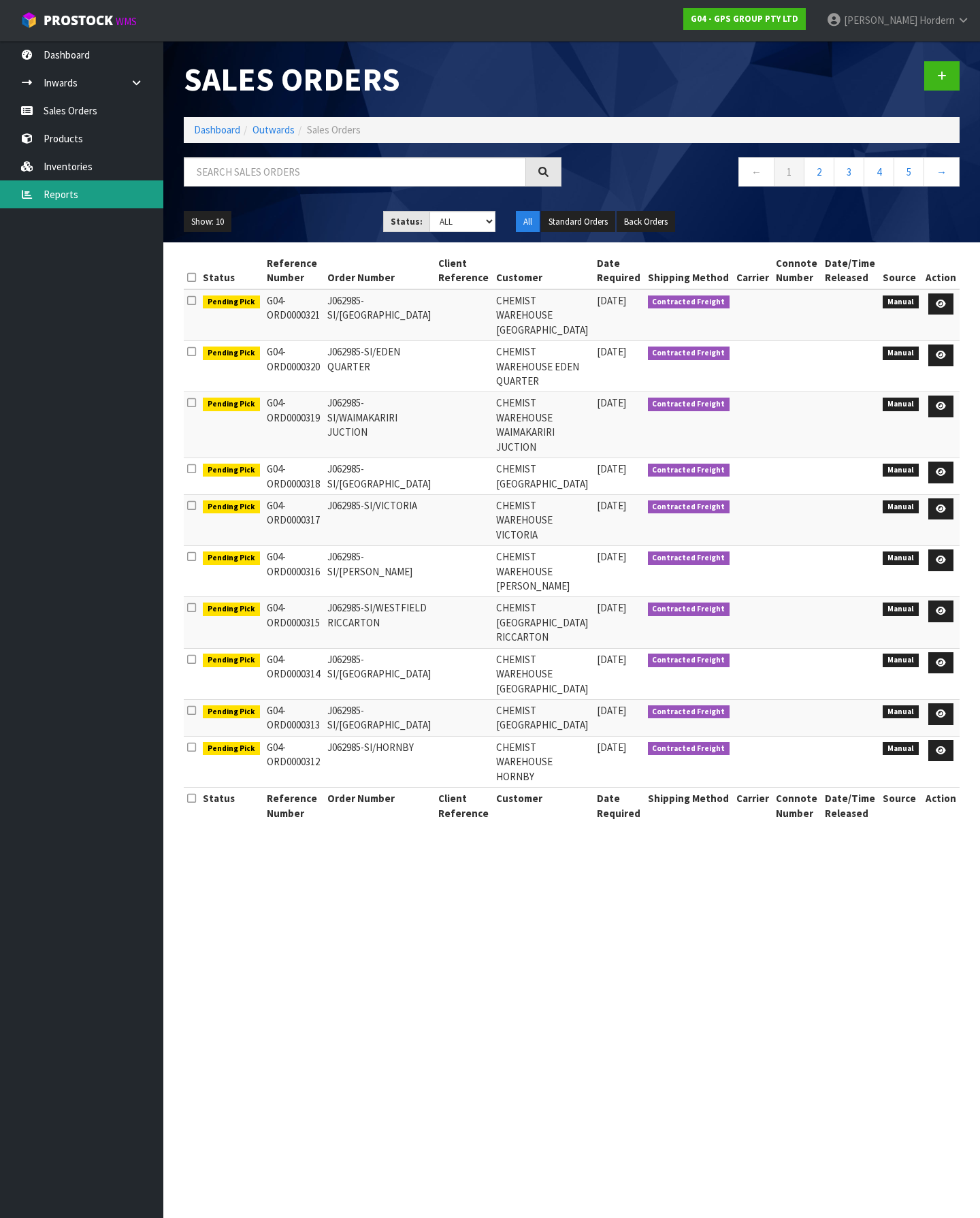
click at [61, 192] on link "Reports" at bounding box center [82, 194] width 164 height 28
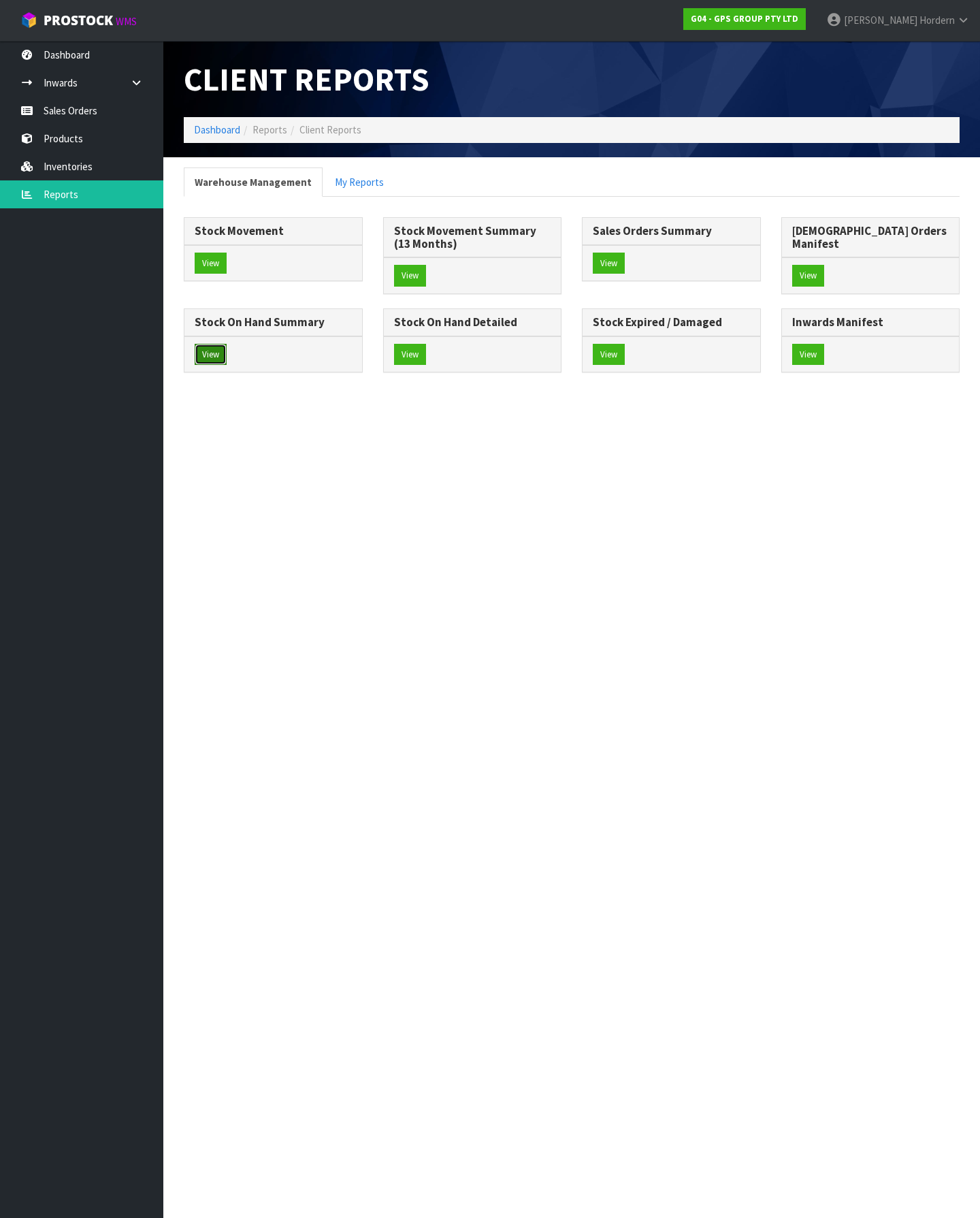
click at [227, 346] on button "View" at bounding box center [210, 355] width 32 height 22
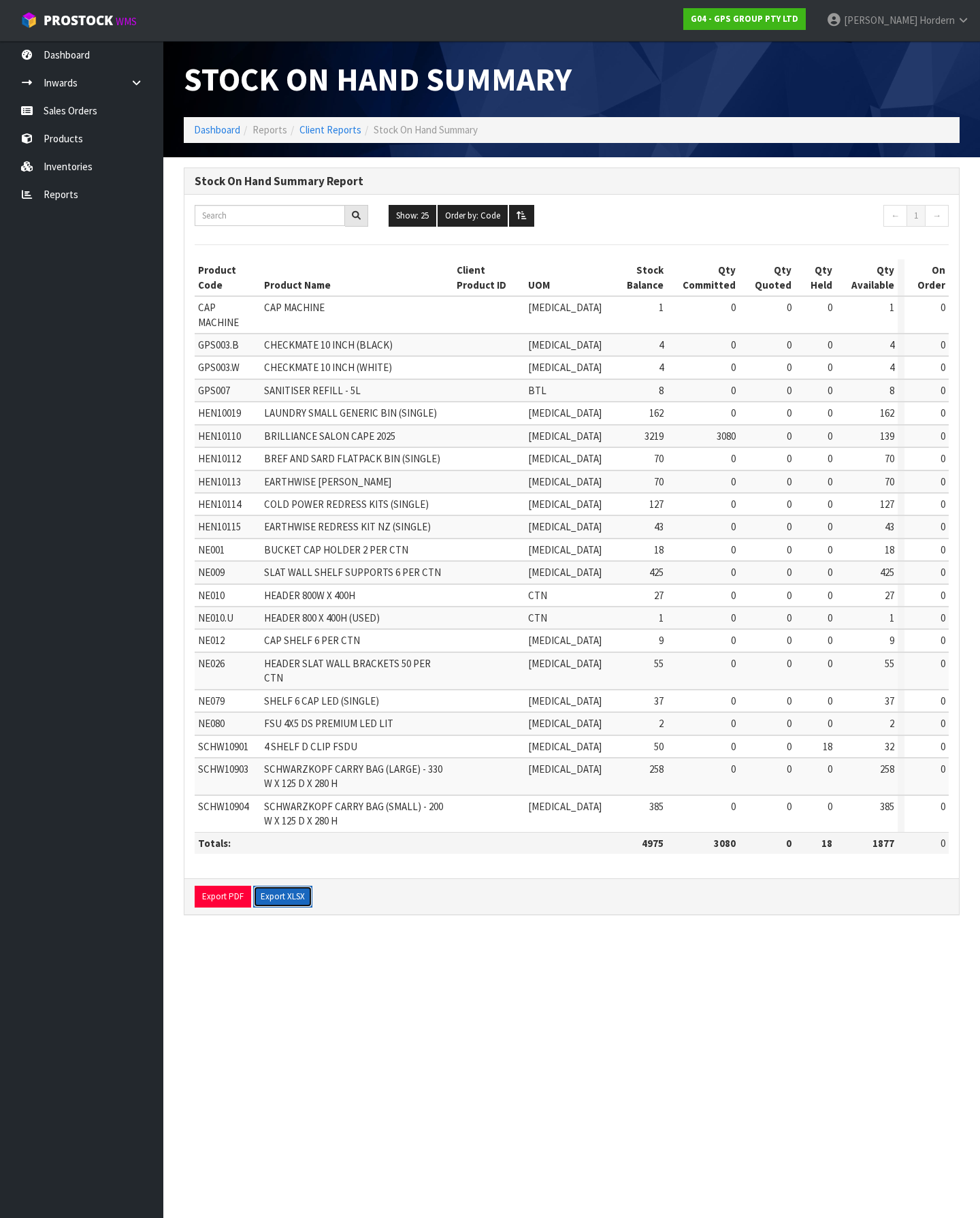
click at [285, 886] on button "Export XLSX" at bounding box center [283, 896] width 59 height 22
click at [212, 430] on span "HEN10110" at bounding box center [219, 436] width 42 height 13
click at [227, 452] on span "HEN10112" at bounding box center [219, 458] width 42 height 13
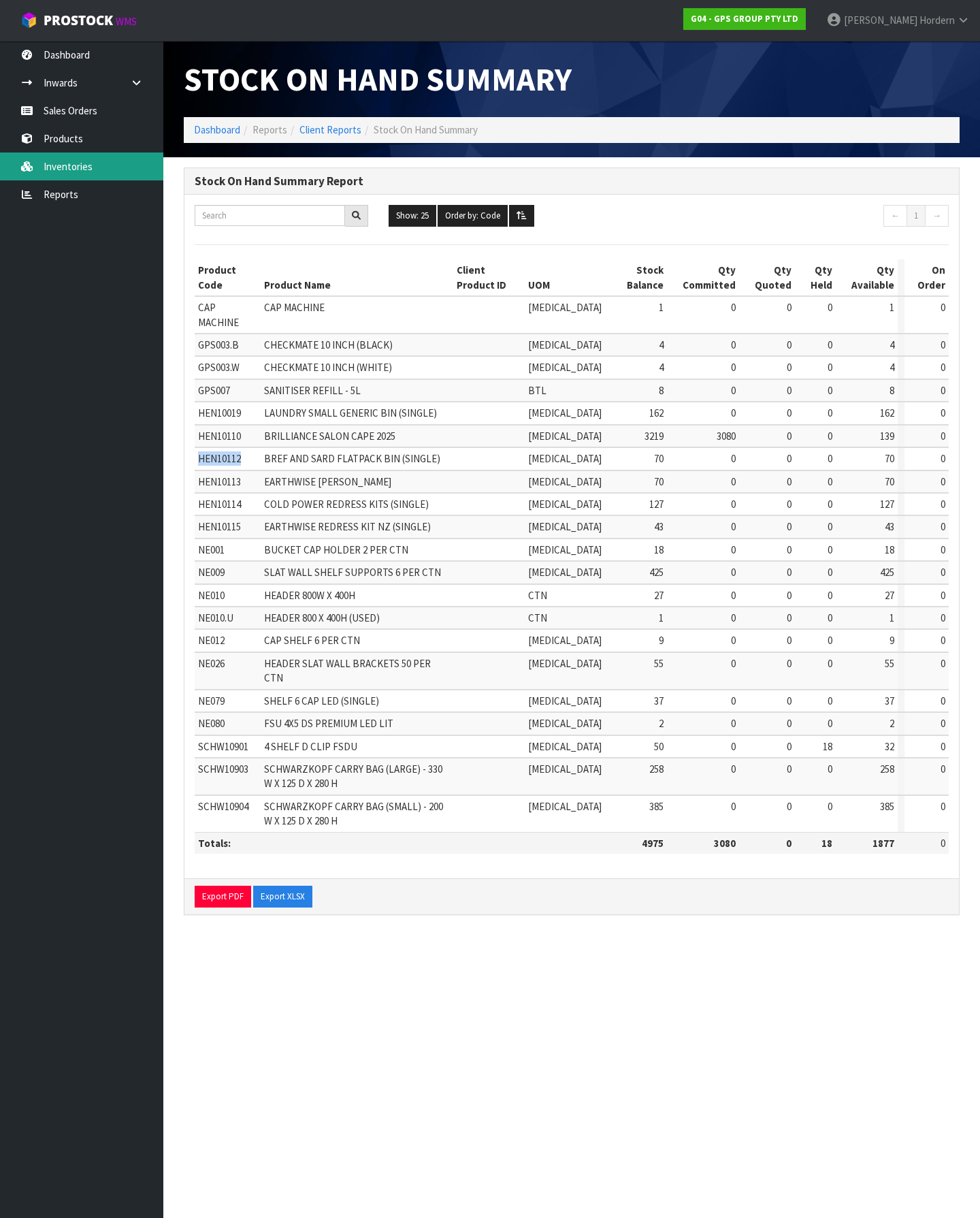
copy span "HEN10112"
click at [222, 475] on span "HEN10113" at bounding box center [219, 481] width 42 height 13
copy span "HEN10113"
click at [219, 498] on span "HEN10114" at bounding box center [219, 504] width 42 height 13
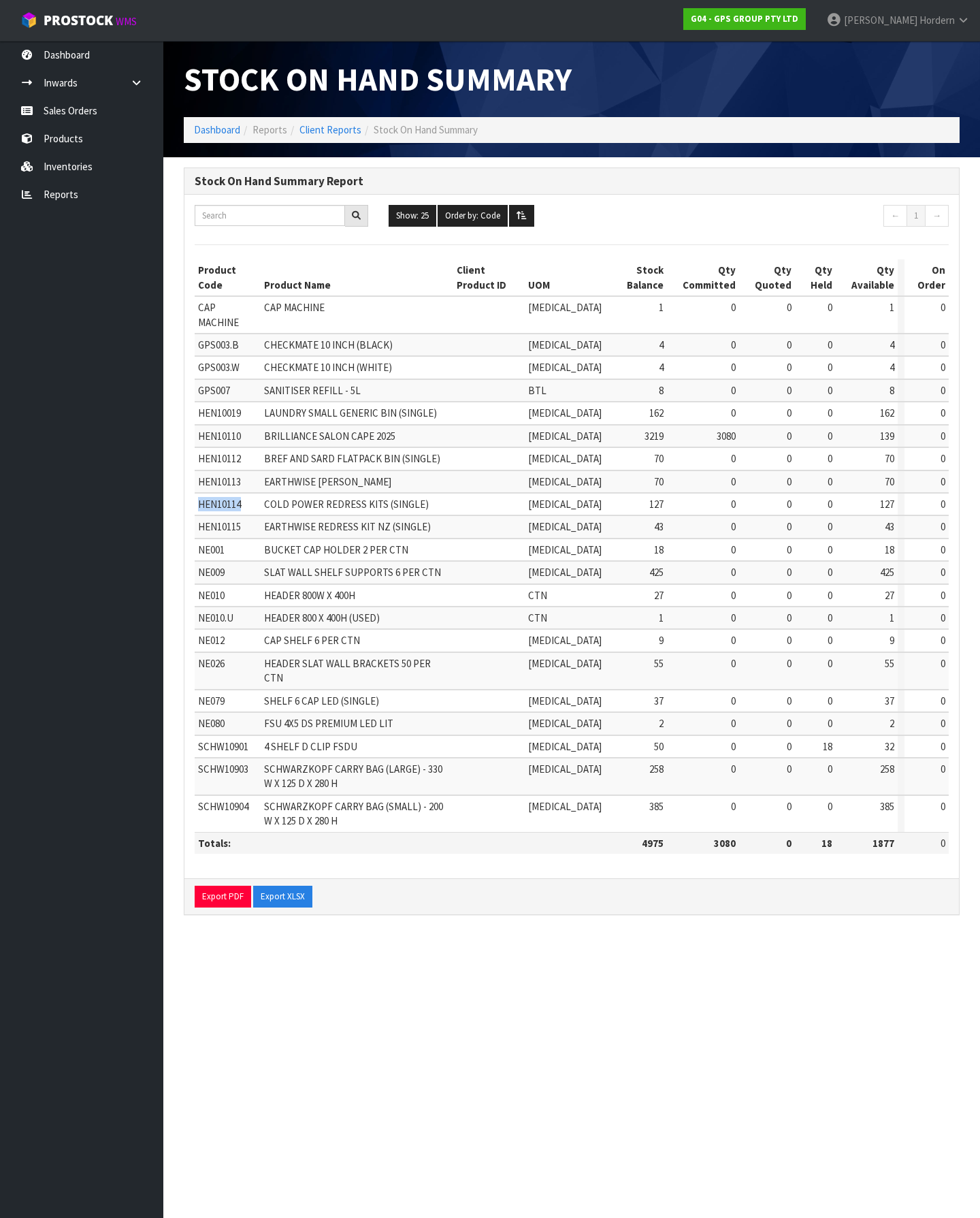
click at [219, 498] on span "HEN10114" at bounding box center [219, 504] width 42 height 13
copy span "HEN10114"
click at [214, 520] on span "HEN10115" at bounding box center [219, 526] width 42 height 13
copy span "HEN10115"
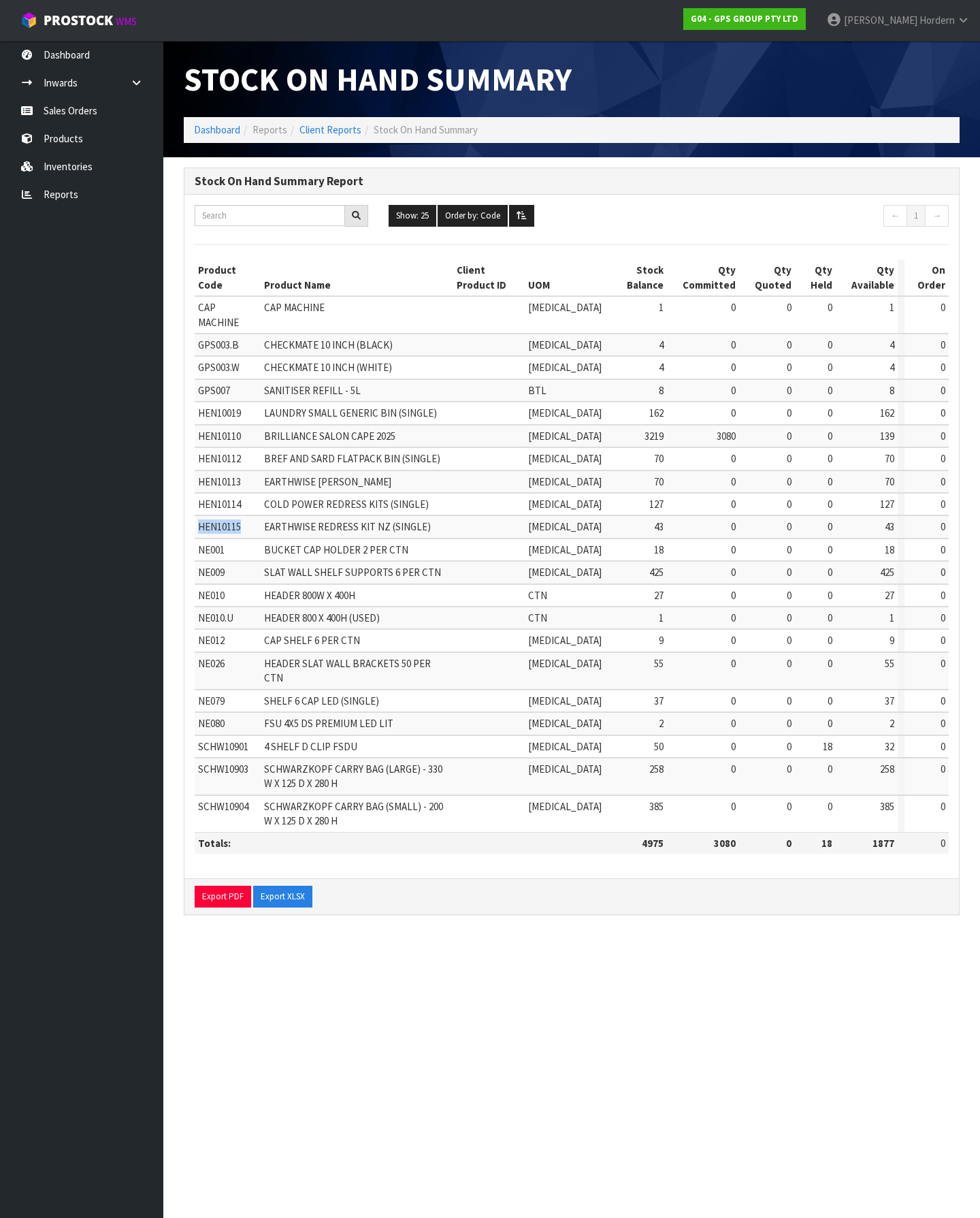
click at [217, 406] on span "HEN10019" at bounding box center [219, 412] width 42 height 13
copy span "HEN10019"
click at [217, 430] on span "HEN10110" at bounding box center [219, 436] width 42 height 13
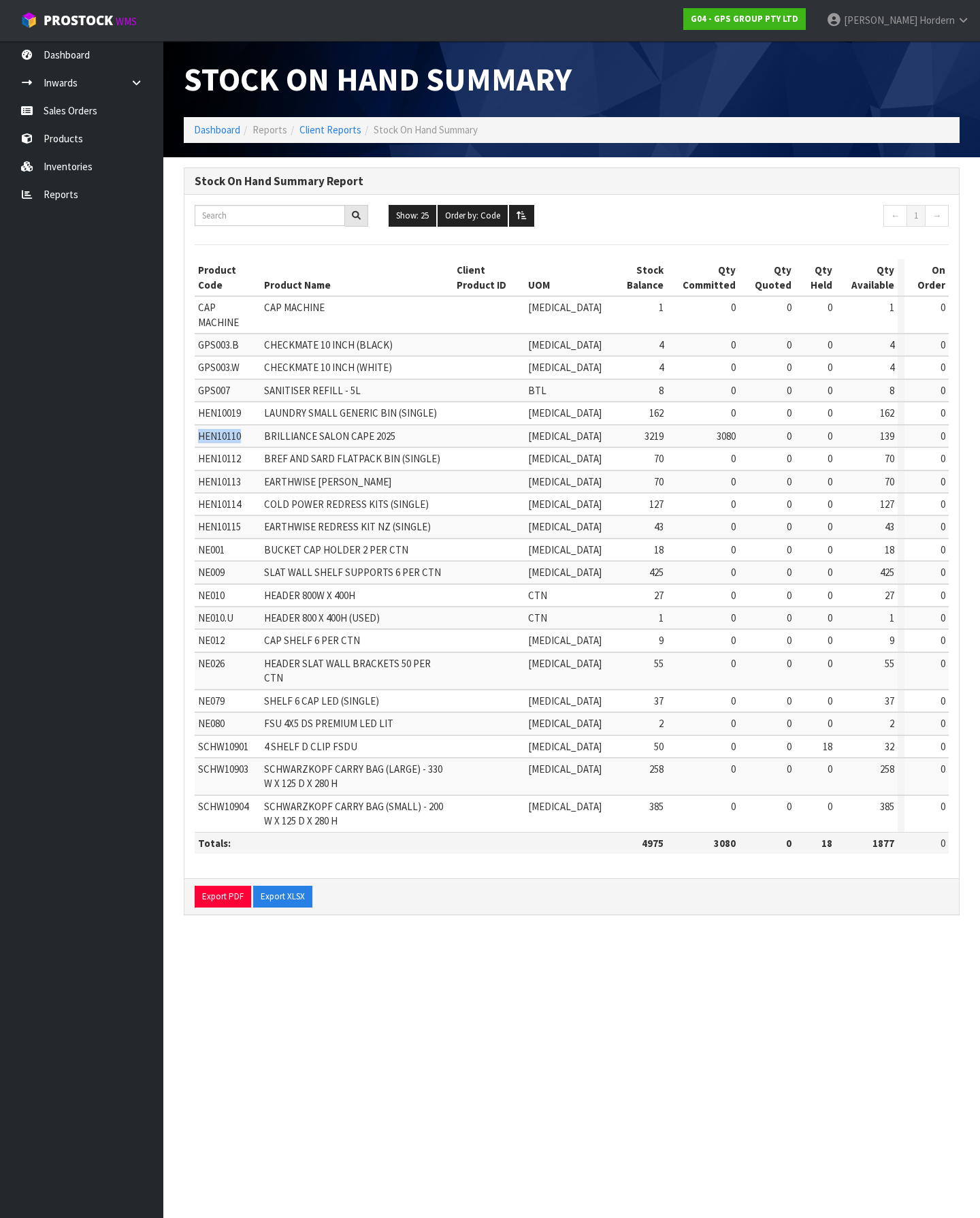
copy span "HEN10110"
click at [77, 115] on link "Sales Orders" at bounding box center [82, 110] width 164 height 28
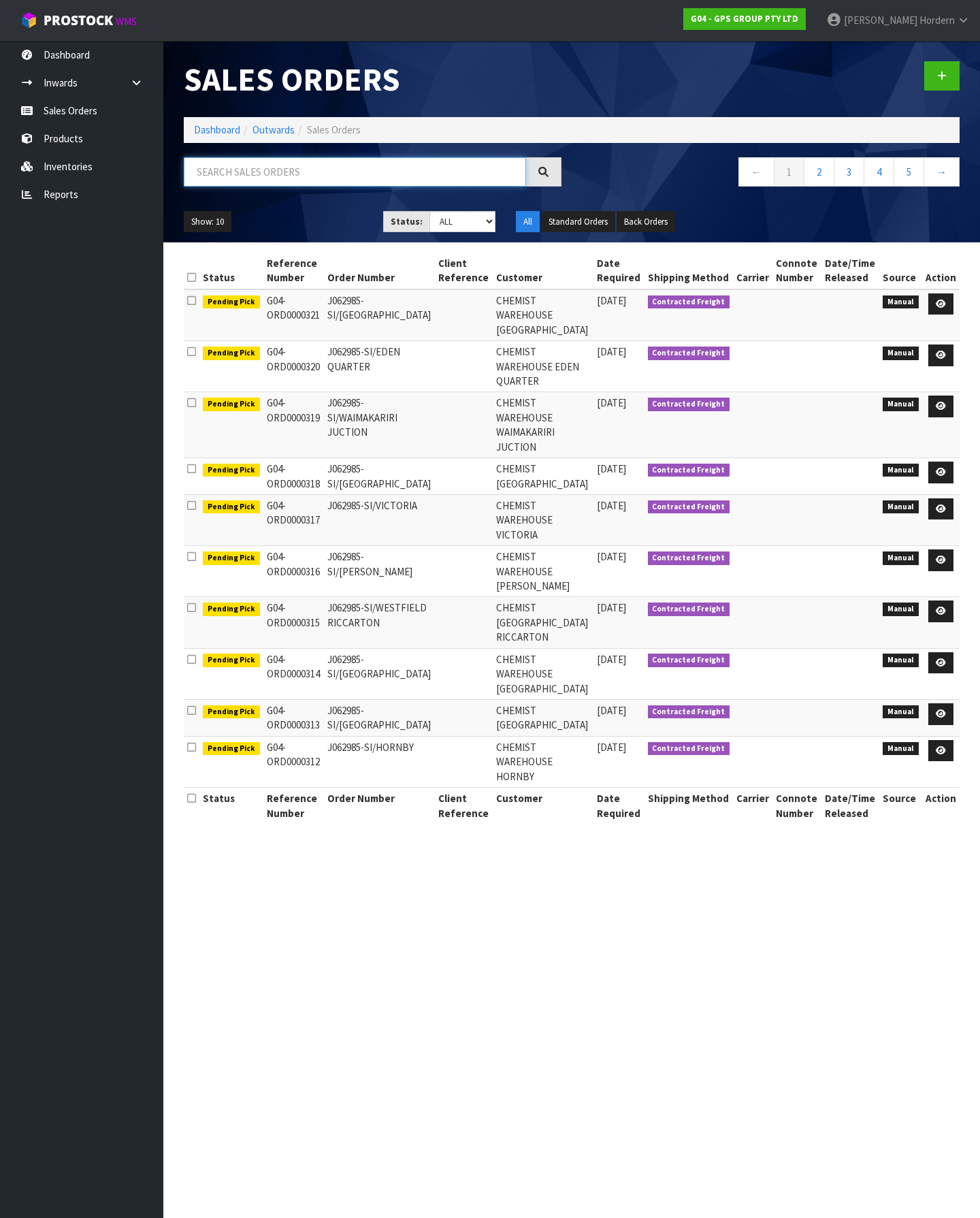
click at [299, 171] on input "text" at bounding box center [354, 172] width 342 height 30
click at [71, 92] on link "Inwards" at bounding box center [82, 83] width 164 height 28
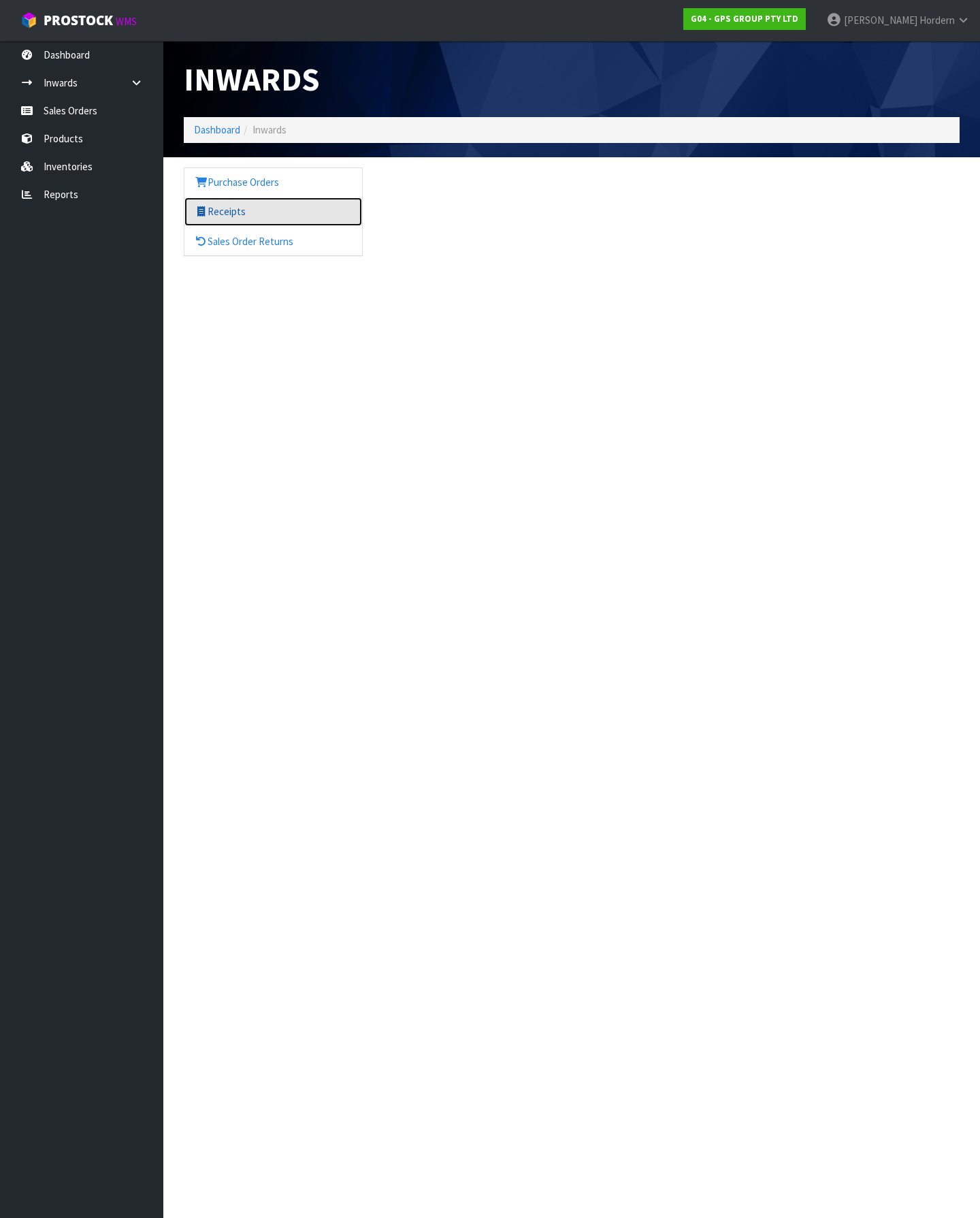
click at [219, 214] on link "Receipts" at bounding box center [273, 211] width 177 height 28
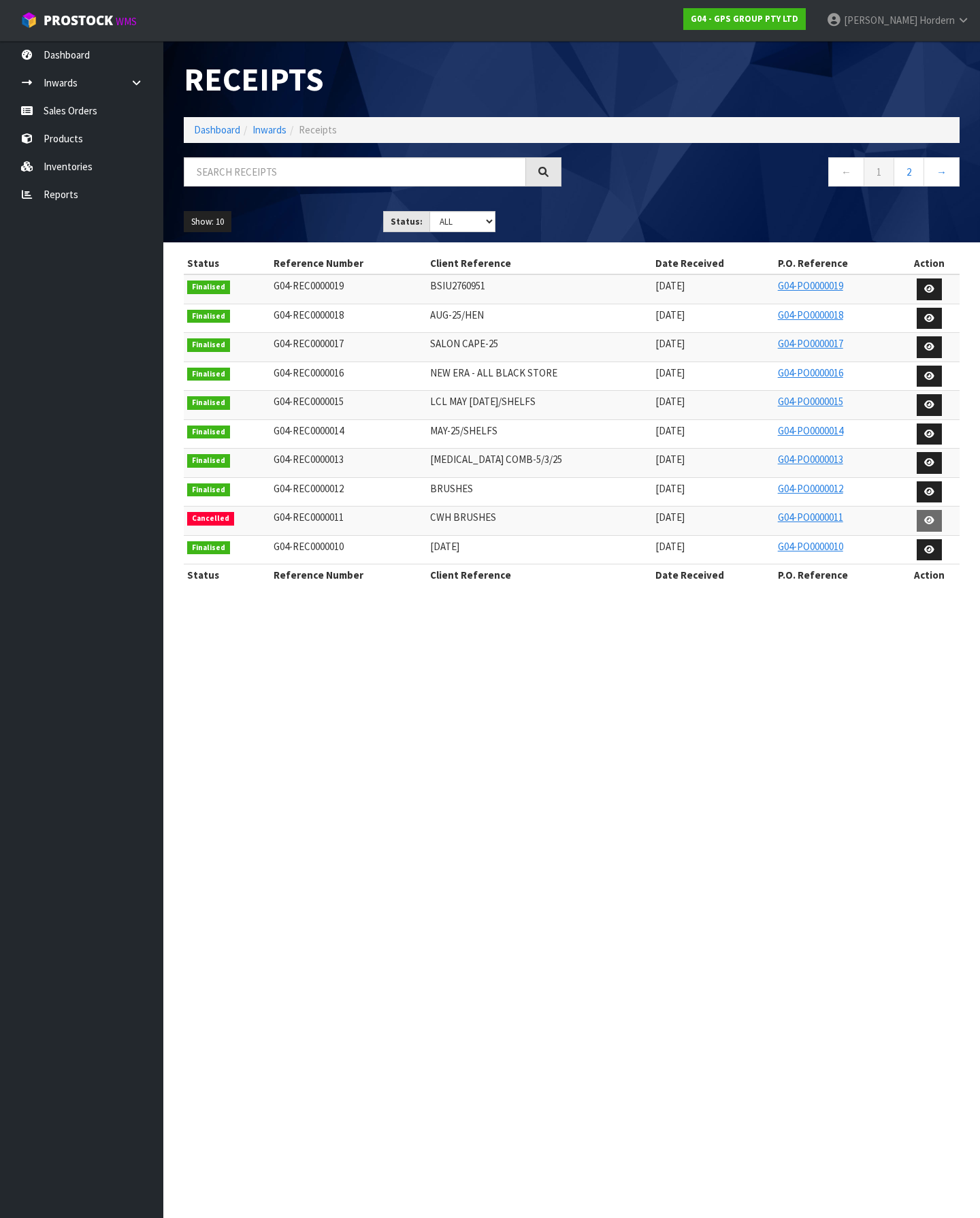
drag, startPoint x: 404, startPoint y: 146, endPoint x: 402, endPoint y: 155, distance: 9.2
click at [403, 149] on div "Receipts Import Receipts Drop file here to import csv template Dashboard Inward…" at bounding box center [572, 141] width 797 height 201
click at [398, 166] on input "text" at bounding box center [354, 172] width 342 height 30
paste input "HEN10110"
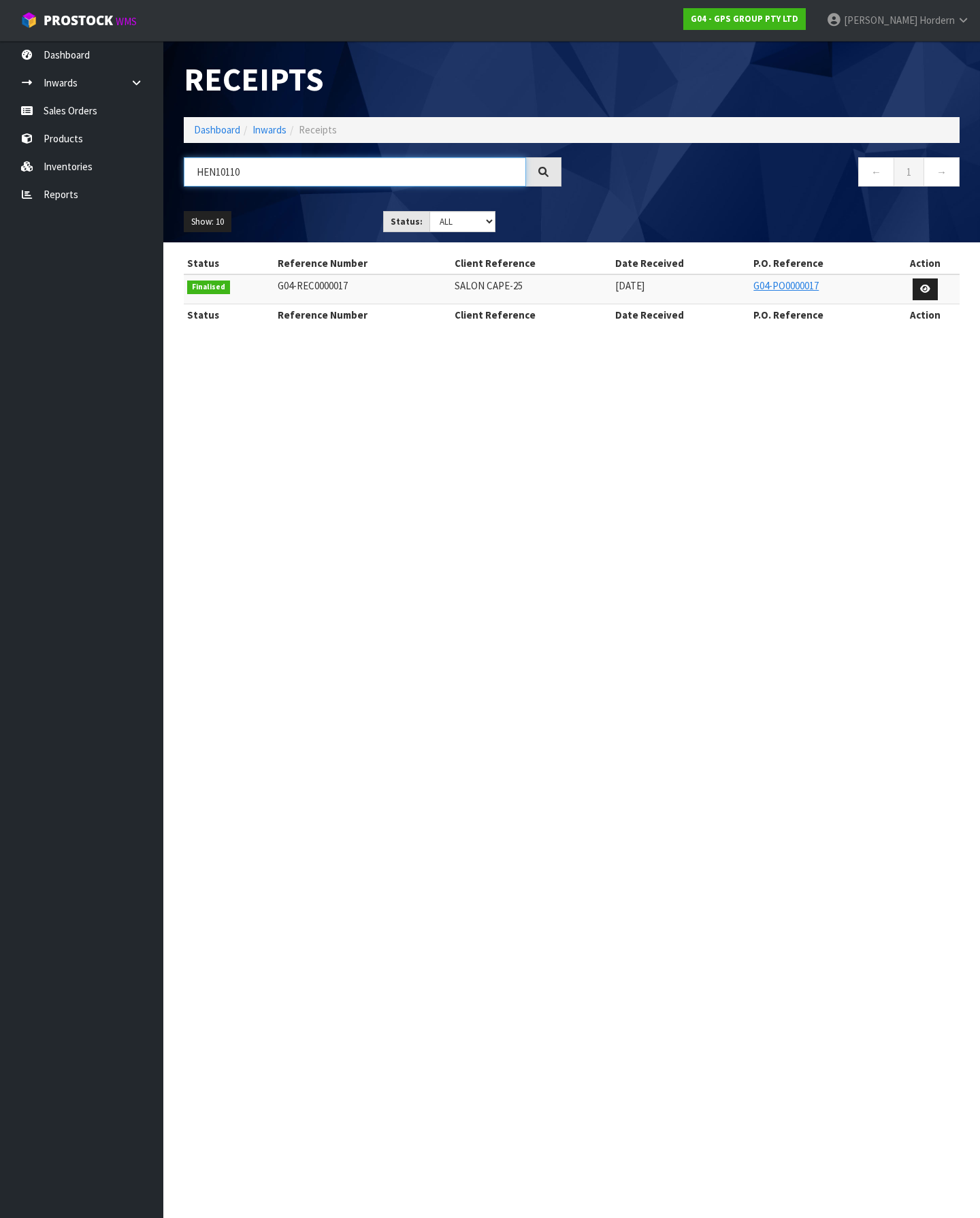
type input "HEN10110"
